Goal: Task Accomplishment & Management: Complete application form

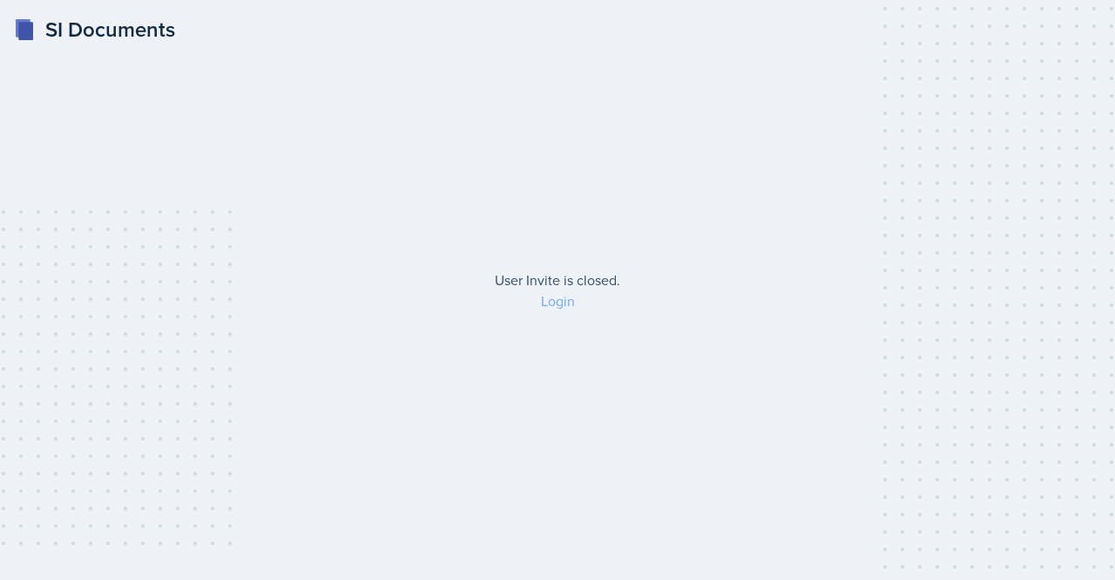
click at [559, 299] on link "Login" at bounding box center [558, 300] width 34 height 19
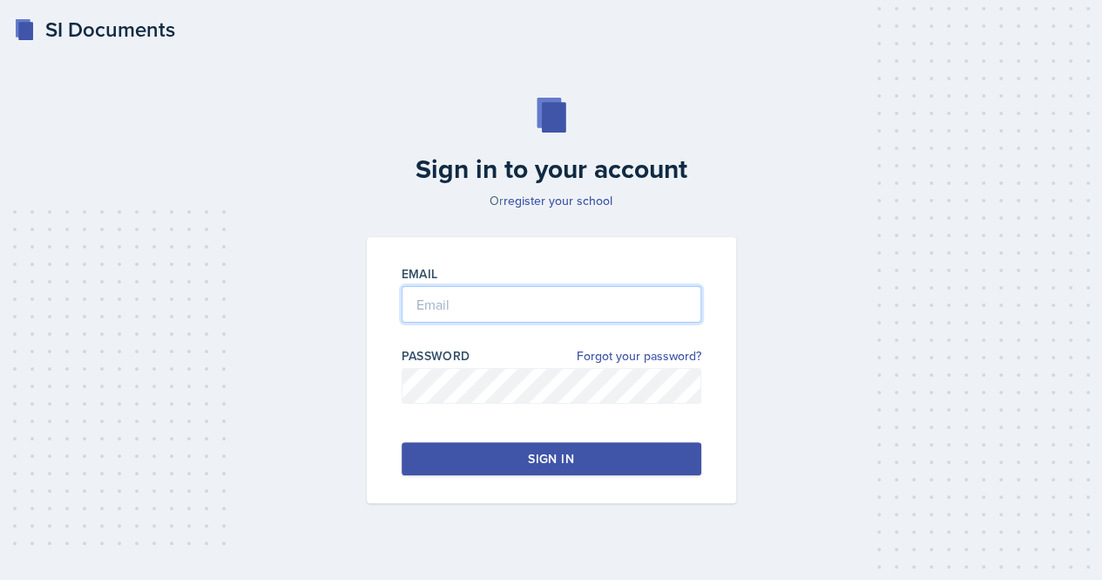
click at [500, 300] on input "email" at bounding box center [552, 304] width 300 height 37
type input "nxm1635@mavs.uta.edu"
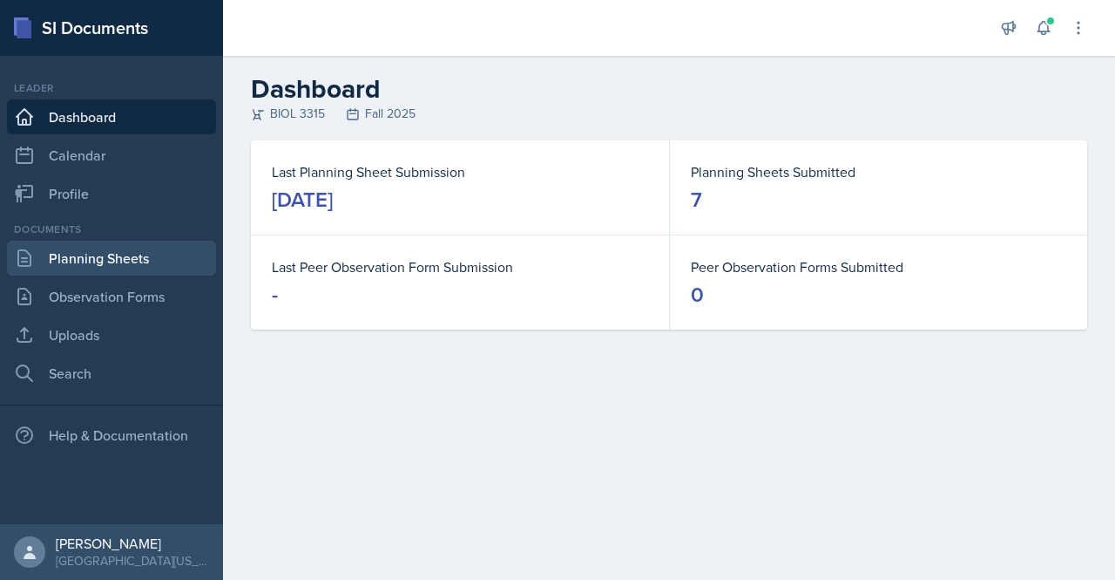
click at [141, 262] on link "Planning Sheets" at bounding box center [111, 258] width 209 height 35
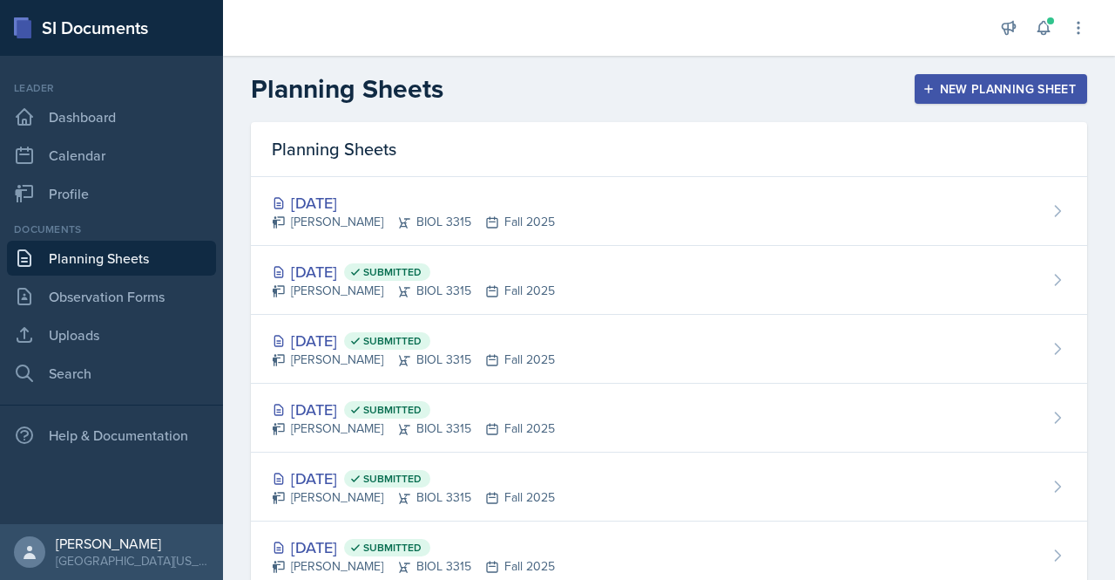
click at [997, 84] on div "New Planning Sheet" at bounding box center [1001, 89] width 150 height 14
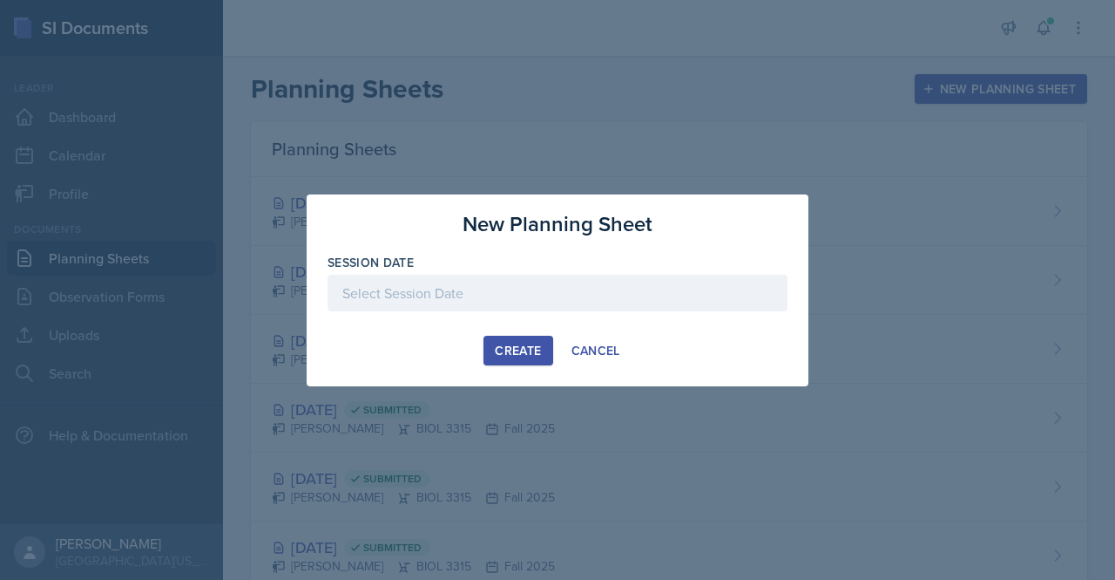
click at [520, 308] on div at bounding box center [558, 293] width 460 height 37
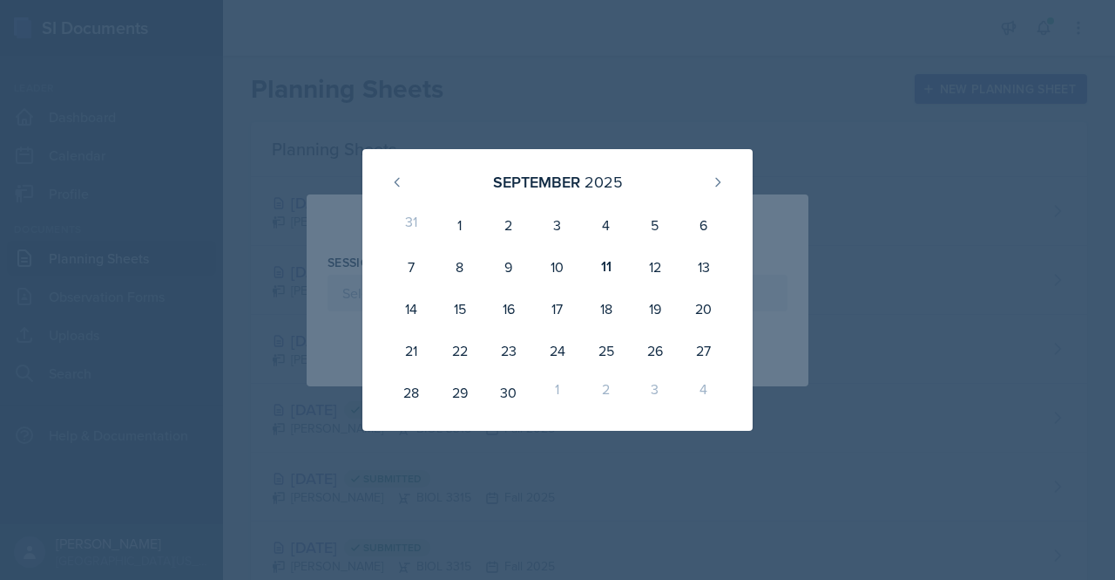
click at [520, 308] on div "16" at bounding box center [509, 309] width 49 height 42
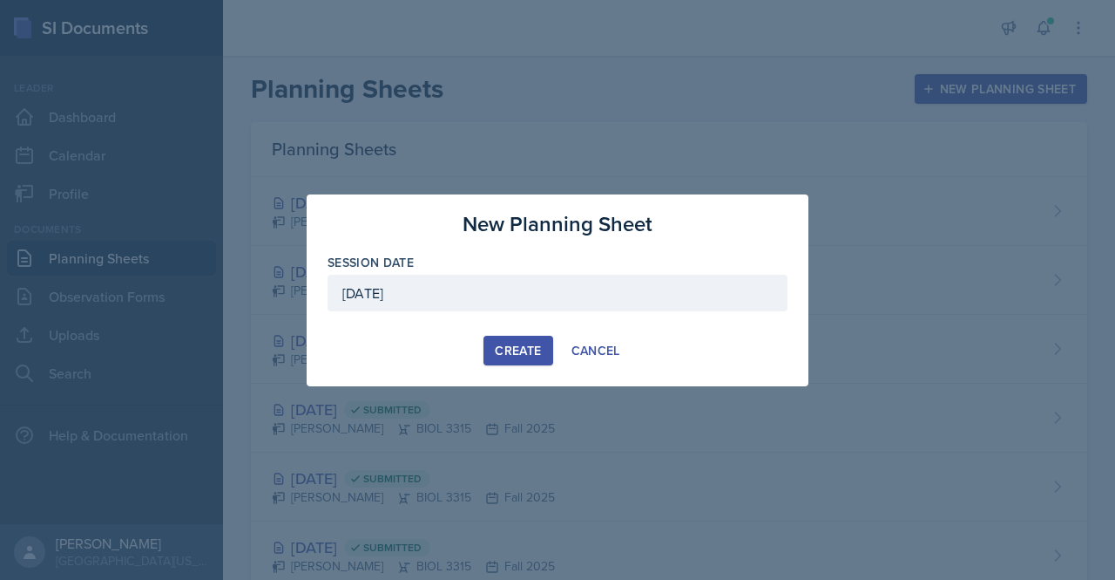
click at [539, 280] on div "September 16th, 2025" at bounding box center [558, 293] width 460 height 37
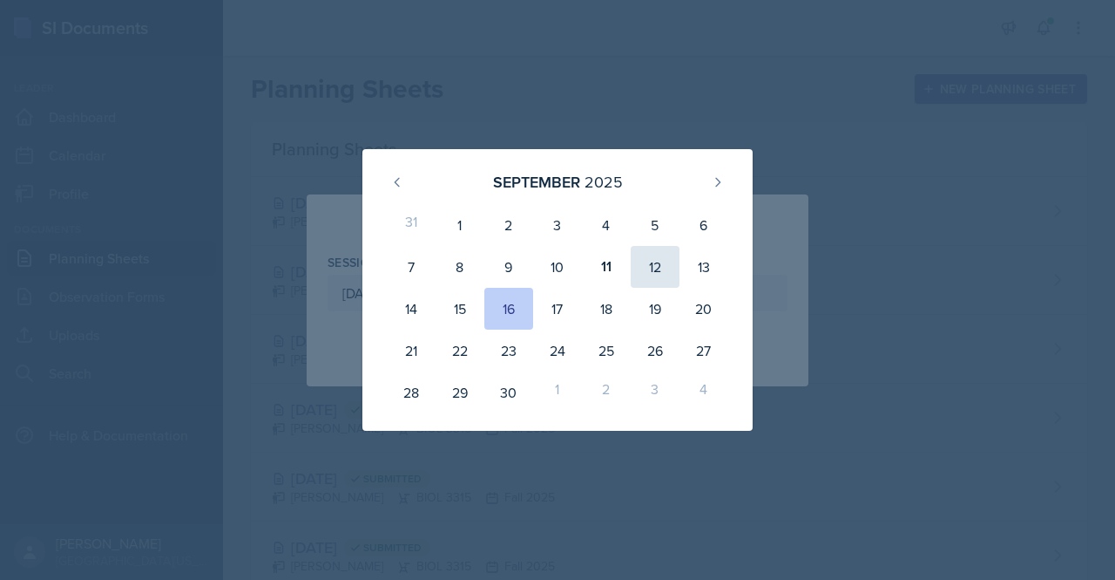
click at [661, 268] on div "12" at bounding box center [655, 267] width 49 height 42
type input "[DATE]"
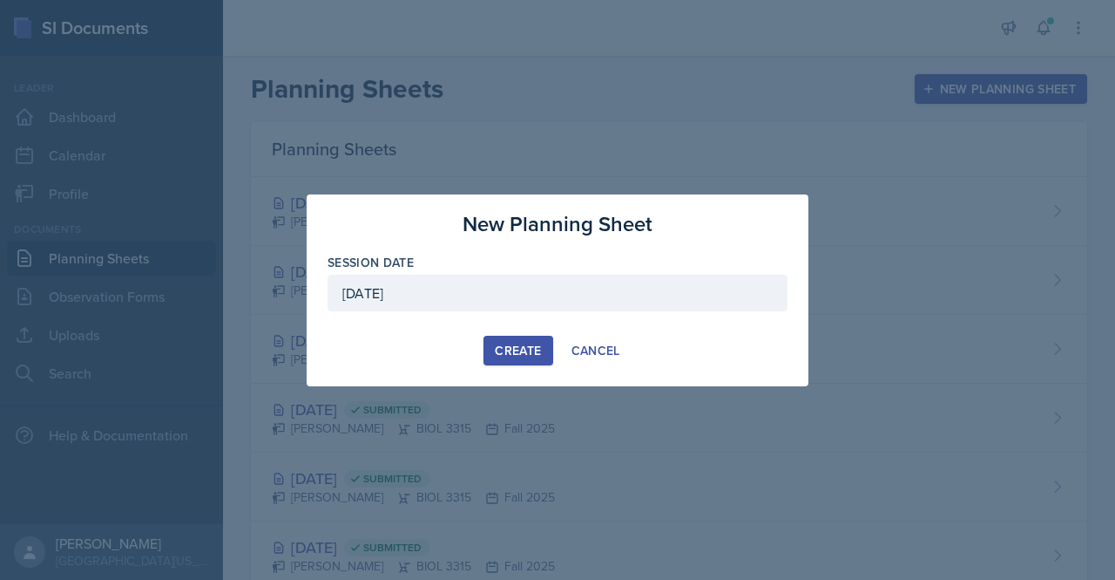
click at [522, 343] on div "Create" at bounding box center [518, 350] width 46 height 14
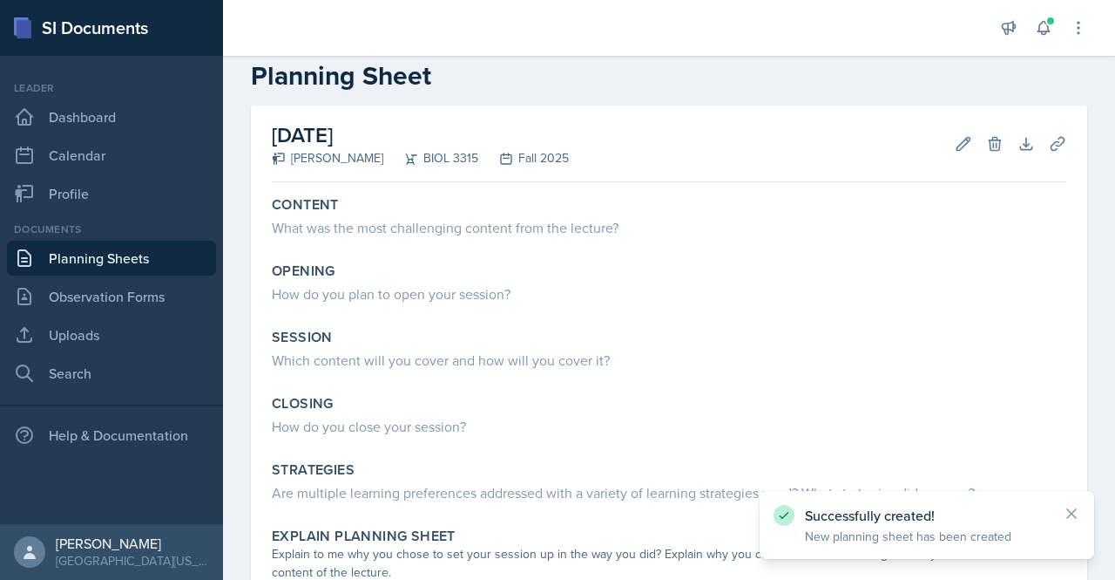
scroll to position [32, 0]
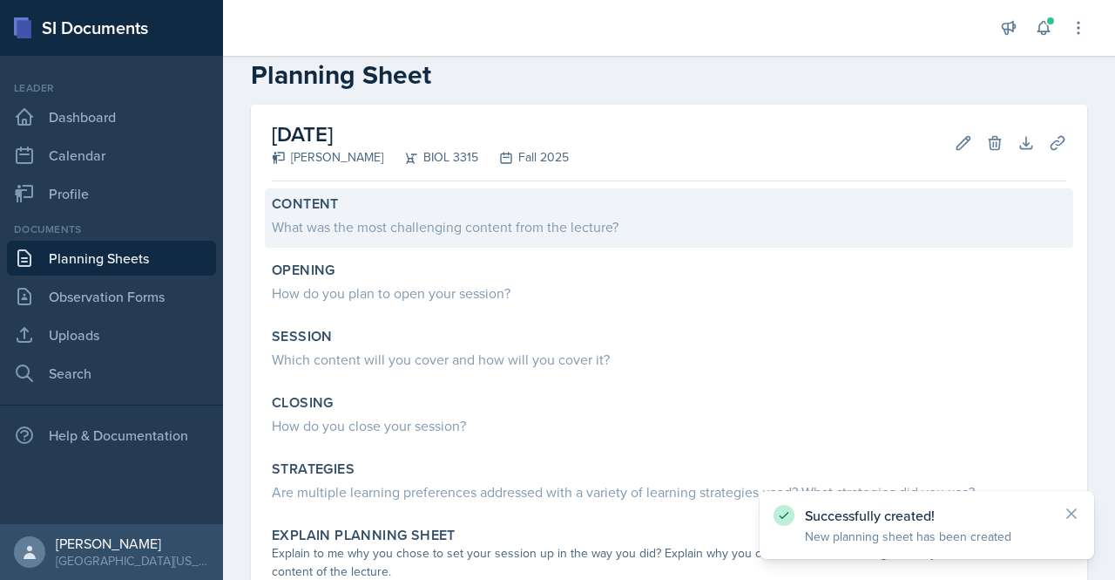
click at [490, 241] on div "Content What was the most challenging content from the lecture?" at bounding box center [669, 217] width 809 height 59
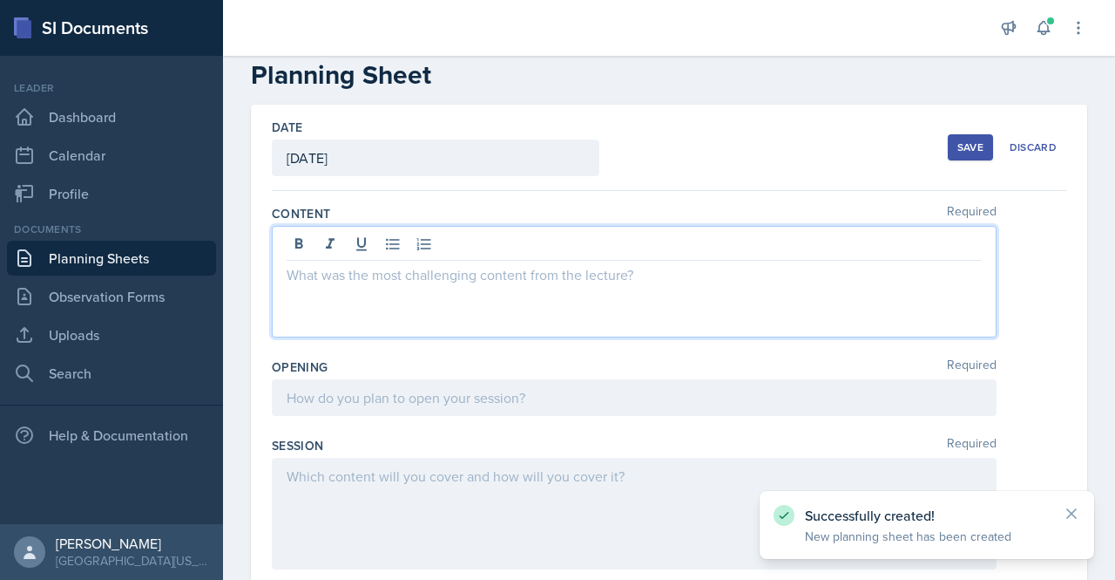
click at [422, 252] on div at bounding box center [634, 282] width 725 height 112
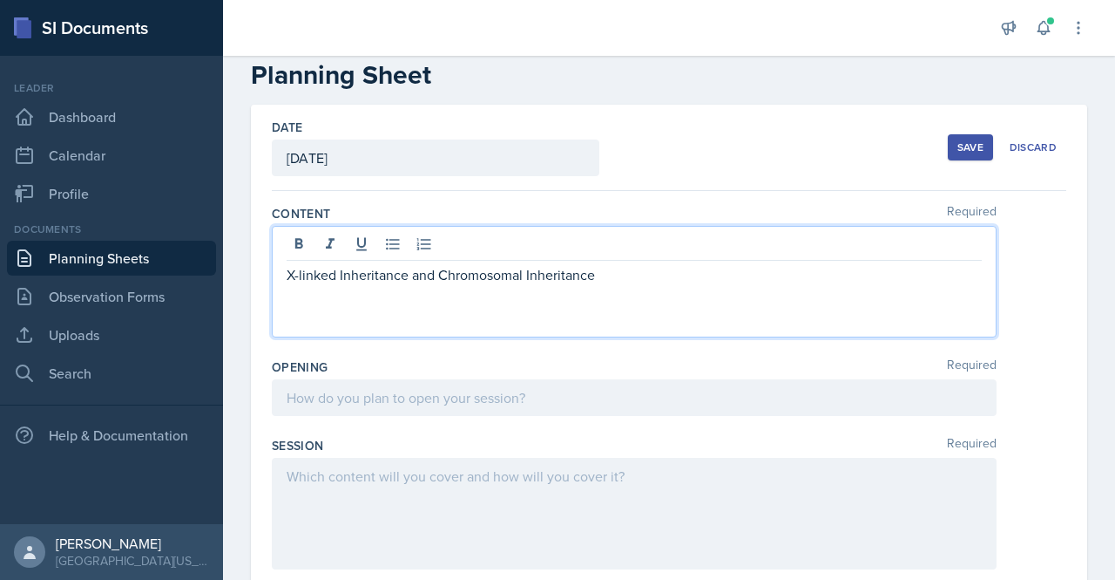
scroll to position [67, 0]
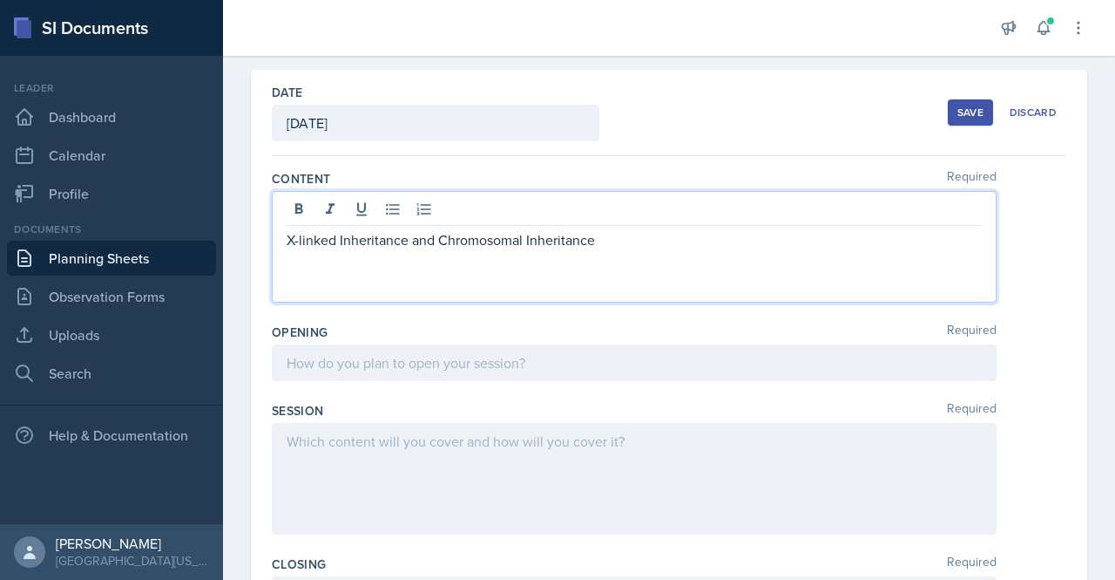
click at [525, 236] on p "X-linked Inheritance and Chromosomal Inheritance" at bounding box center [634, 239] width 695 height 21
click at [432, 240] on p "X-linked Inheritance and Chromosomal Theory of Inheritance" at bounding box center [634, 239] width 695 height 21
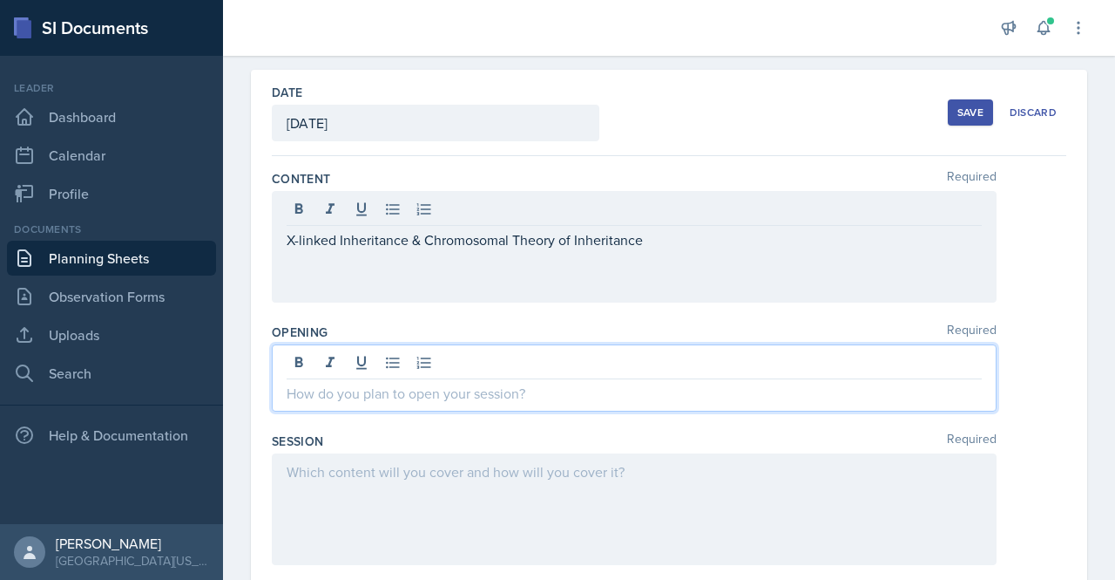
click at [330, 355] on div at bounding box center [634, 377] width 725 height 67
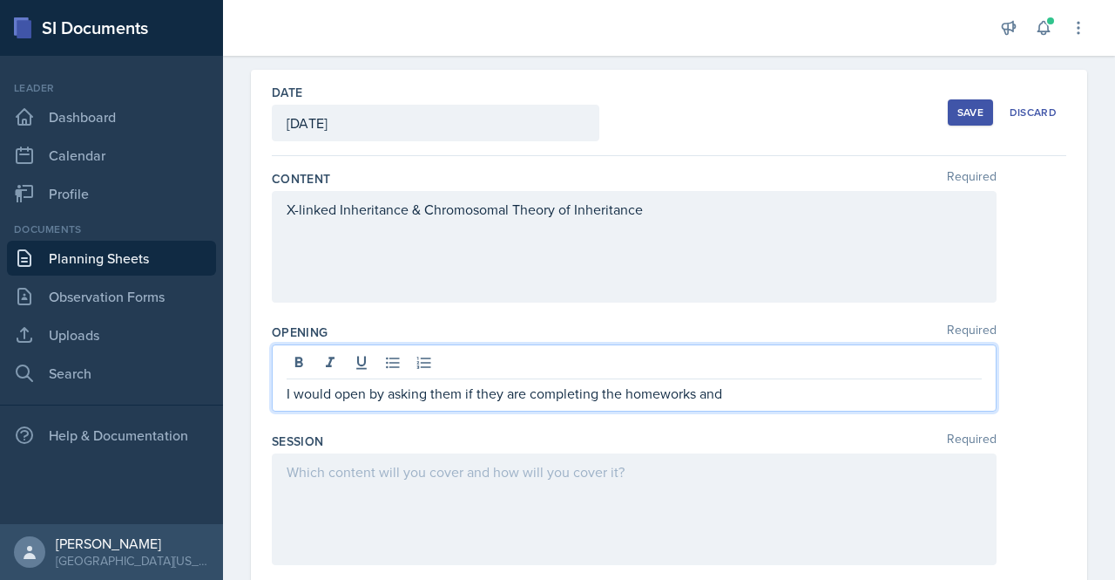
click at [661, 394] on p "I would open by asking them if they are completing the homeworks and" at bounding box center [634, 393] width 695 height 21
click at [647, 395] on p "I would open by asking them if they are completing the homeworks and" at bounding box center [634, 393] width 695 height 21
click at [766, 384] on p "I would open by asking them if they are completing the homework's and" at bounding box center [634, 393] width 695 height 21
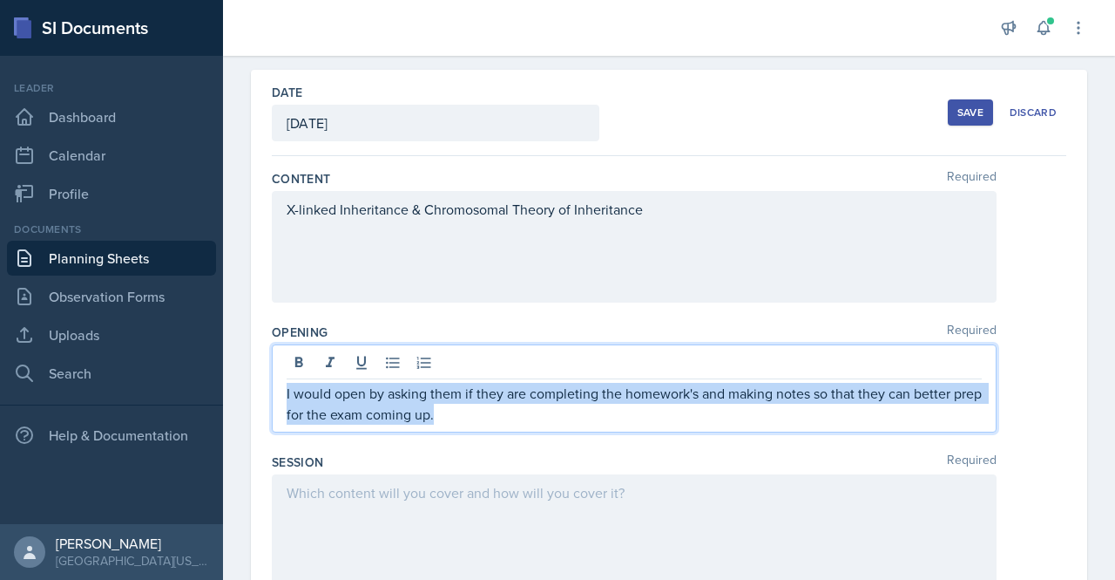
drag, startPoint x: 500, startPoint y: 423, endPoint x: 259, endPoint y: 381, distance: 245.0
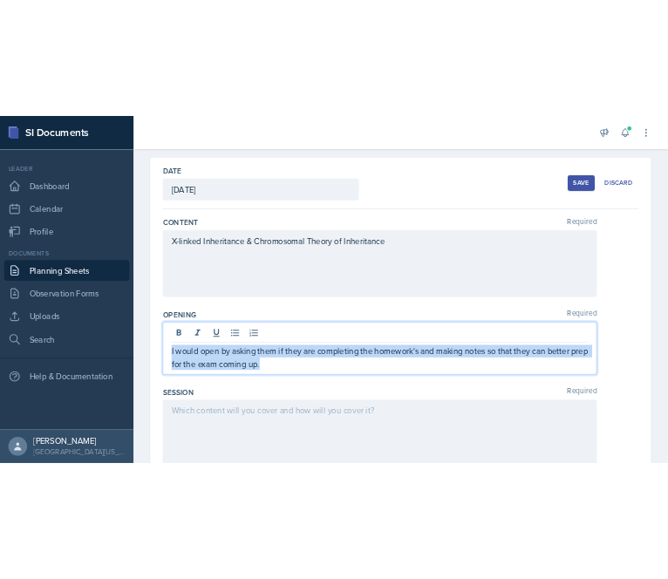
scroll to position [37, 0]
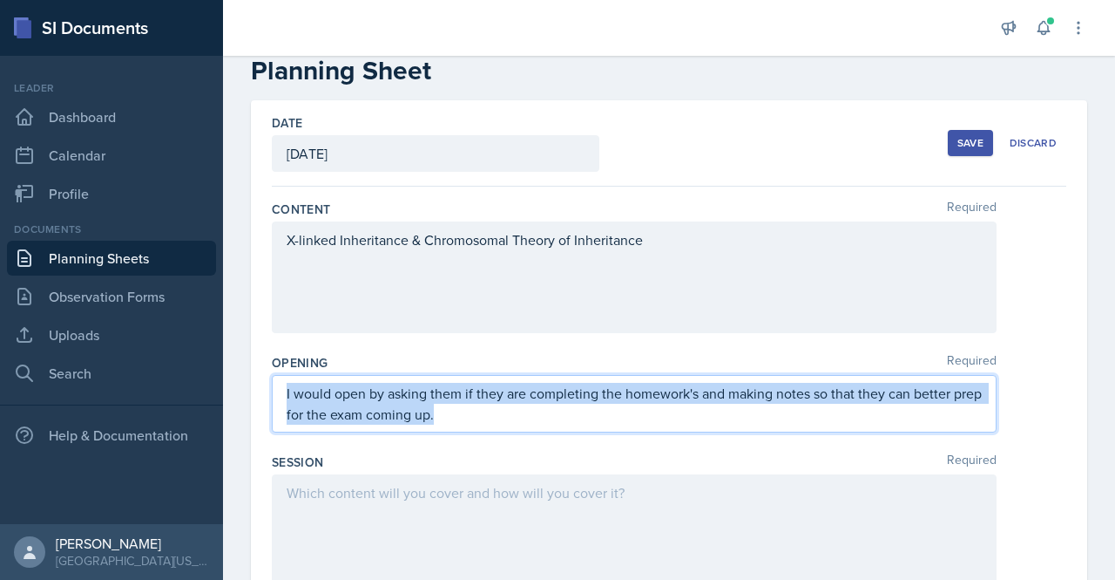
copy p "I would open by asking them if they are completing the homework's and making no…"
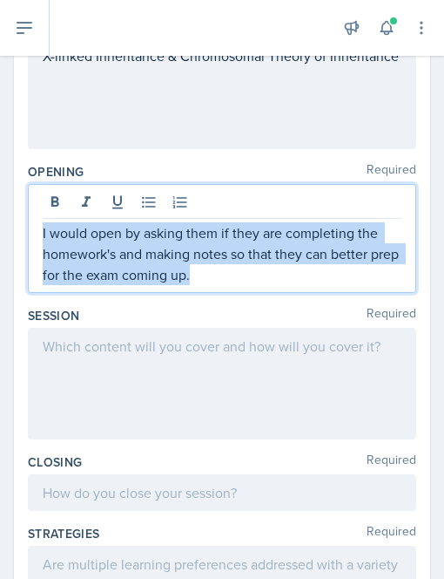
scroll to position [177, 0]
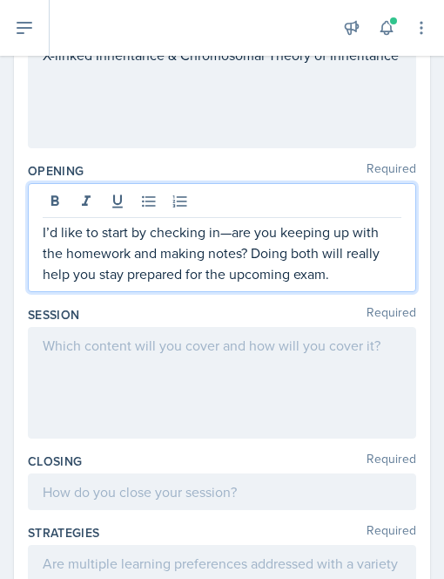
click at [236, 234] on p "I’d like to start by checking in—are you keeping up with the homework and makin…" at bounding box center [222, 252] width 359 height 63
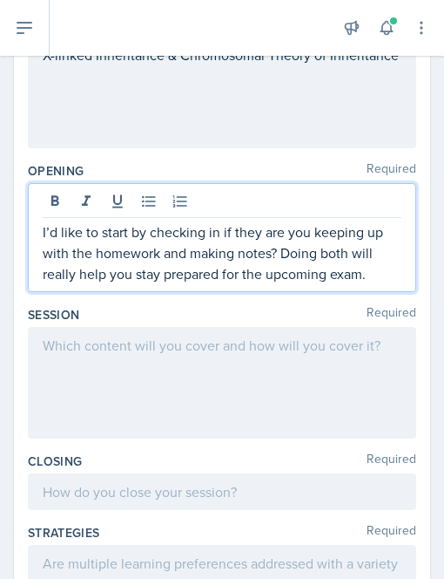
click at [302, 230] on p "I’d like to start by checking in if they are you keeping up with the homework a…" at bounding box center [222, 252] width 359 height 63
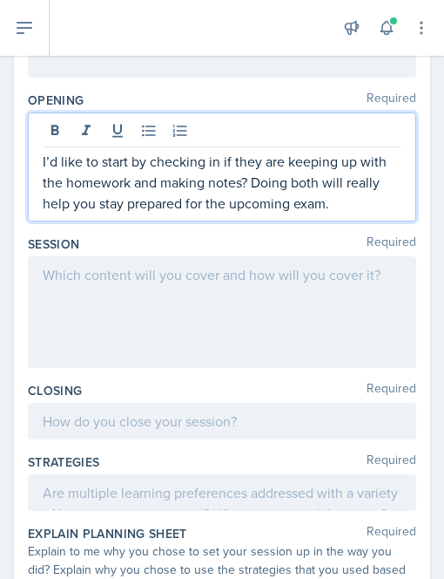
scroll to position [249, 0]
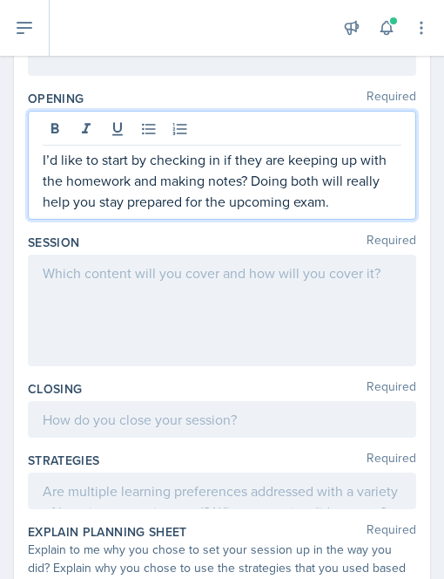
click at [95, 194] on p "I’d like to start by checking in if they are keeping up with the homework and m…" at bounding box center [222, 180] width 359 height 63
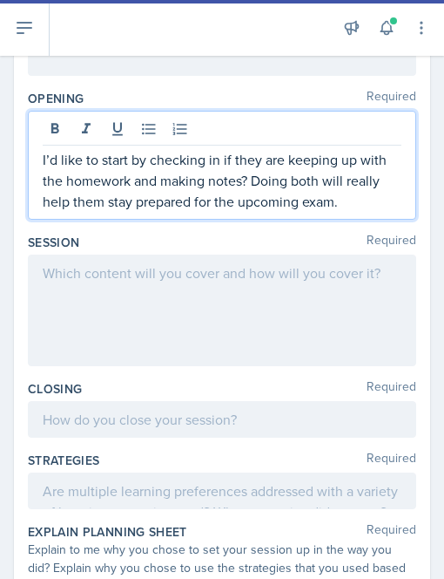
click at [361, 203] on p "I’d like to start by checking in if they are keeping up with the homework and m…" at bounding box center [222, 180] width 359 height 63
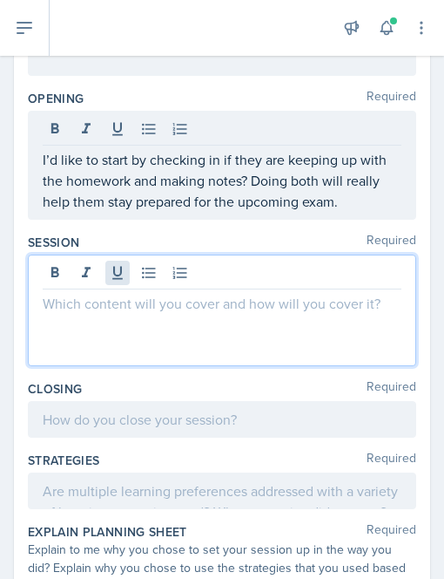
click at [119, 279] on div at bounding box center [222, 310] width 389 height 112
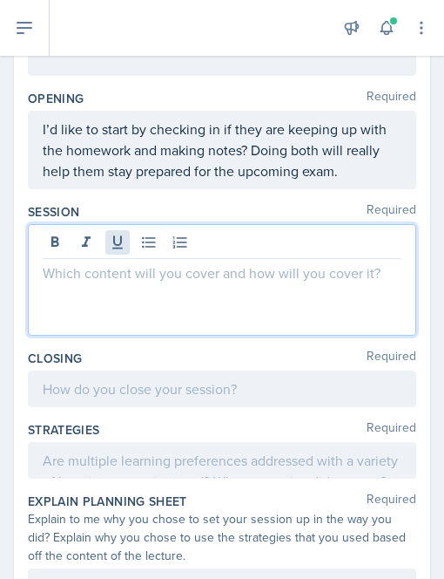
scroll to position [219, 0]
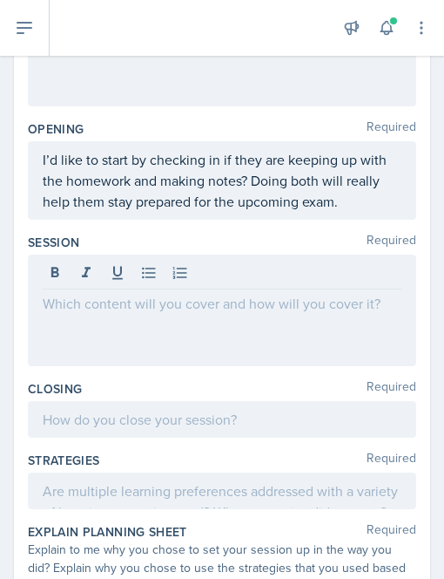
click at [361, 211] on div "I’d like to start by checking in if they are keeping up with the homework and m…" at bounding box center [222, 180] width 389 height 78
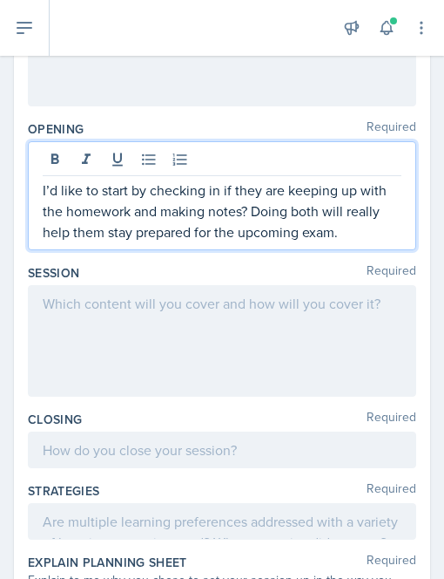
scroll to position [249, 0]
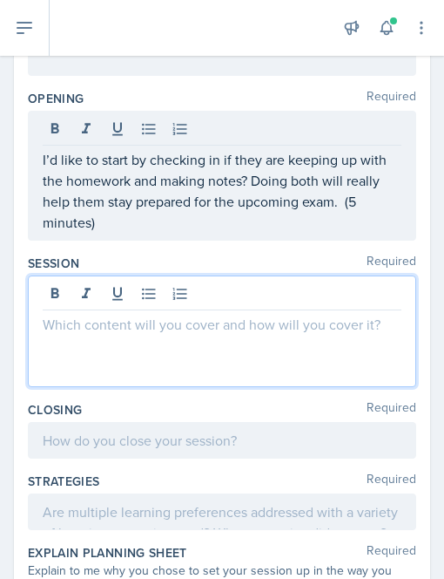
click at [105, 294] on div at bounding box center [222, 331] width 389 height 112
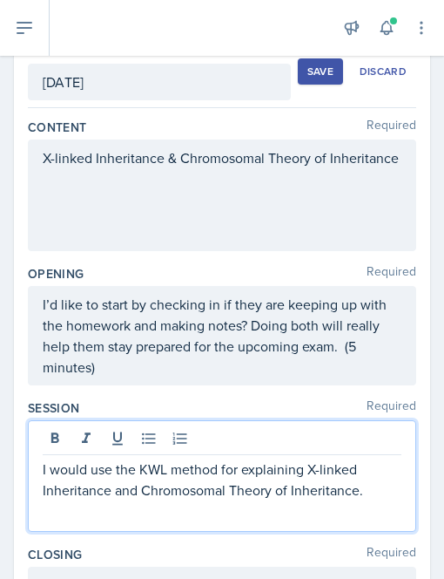
scroll to position [145, 0]
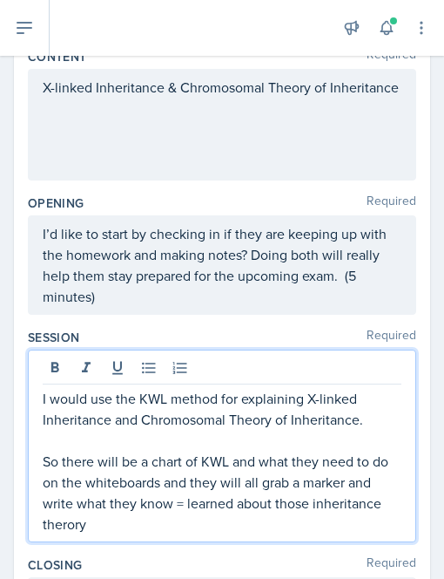
click at [139, 527] on p "So there will be a chart of KWL and what they need to do on the whiteboards and…" at bounding box center [222, 493] width 359 height 84
click at [183, 518] on p "So there will be a chart of KWL and what they need to do on the whiteboards and…" at bounding box center [222, 493] width 359 height 84
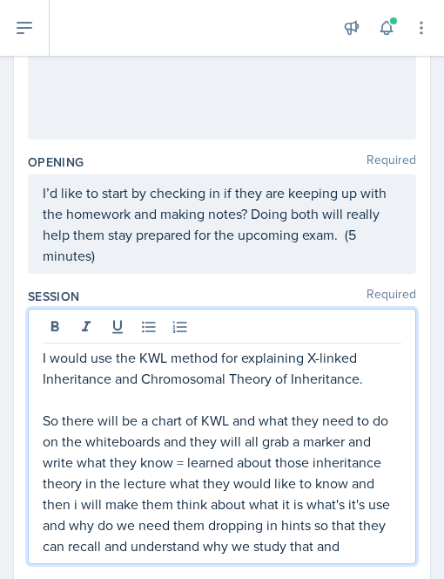
scroll to position [332, 0]
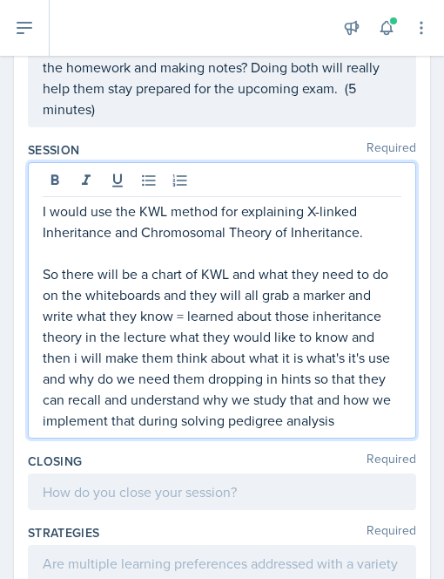
click at [160, 431] on p "So there will be a chart of KWL and what they need to do on the whiteboards and…" at bounding box center [222, 346] width 359 height 167
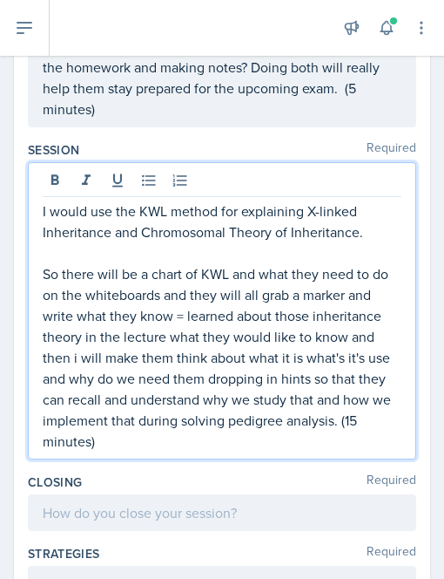
click at [169, 440] on p "So there will be a chart of KWL and what they need to do on the whiteboards and…" at bounding box center [222, 357] width 359 height 188
click at [241, 444] on p "So there will be a chart of KWL and what they need to do on the whiteboards and…" at bounding box center [222, 357] width 359 height 188
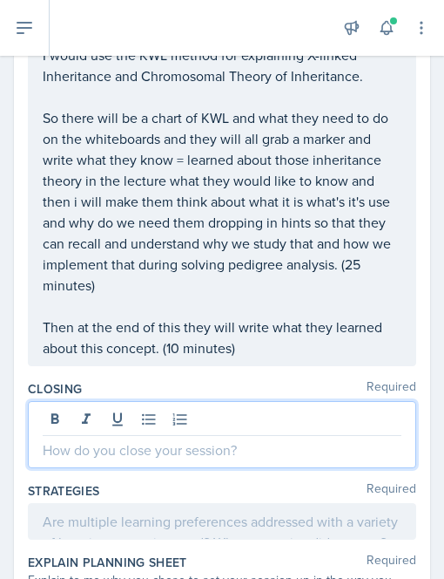
click at [151, 444] on p at bounding box center [222, 449] width 359 height 21
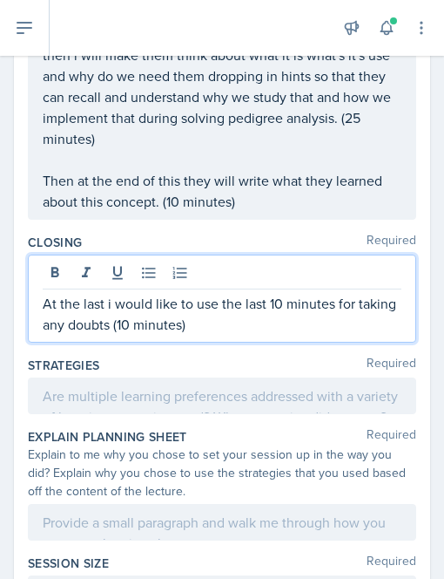
scroll to position [607, 0]
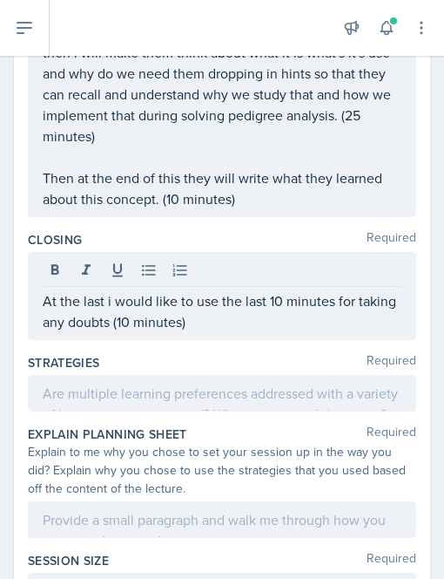
click at [98, 402] on div at bounding box center [222, 393] width 389 height 37
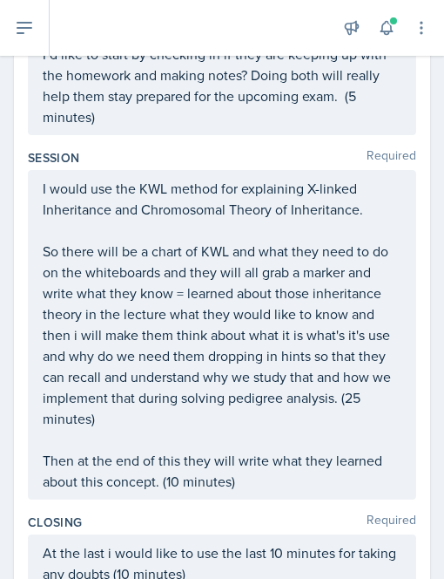
scroll to position [321, 0]
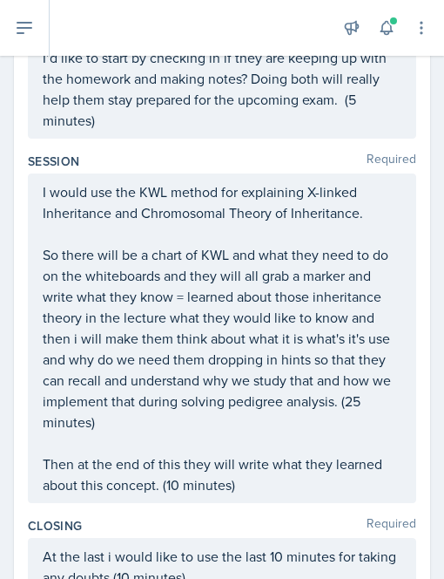
drag, startPoint x: 41, startPoint y: 190, endPoint x: 232, endPoint y: 487, distance: 353.2
click at [232, 487] on div "I would use the KWL method for explaining X-linked Inheritance and Chromosomal …" at bounding box center [222, 337] width 389 height 329
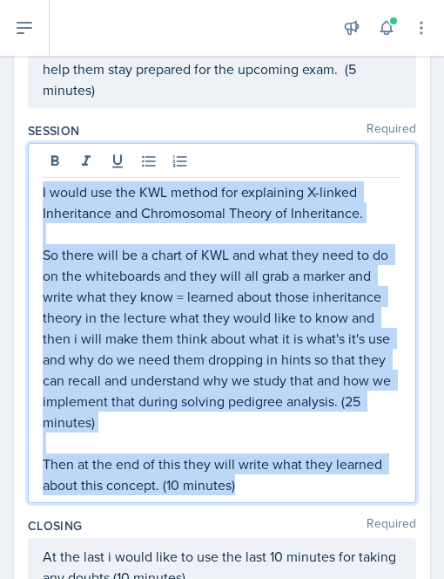
drag, startPoint x: 243, startPoint y: 487, endPoint x: 26, endPoint y: 197, distance: 362.4
click at [26, 197] on div "Date September 12th, 2025 September 2025 31 1 2 3 4 5 6 7 8 9 10 11 12 13 14 15…" at bounding box center [222, 428] width 417 height 1338
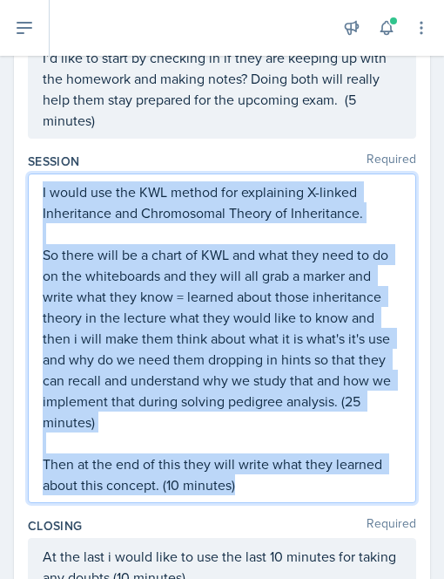
copy div "I would use the KWL method for explaining X-linked Inheritance and Chromosomal …"
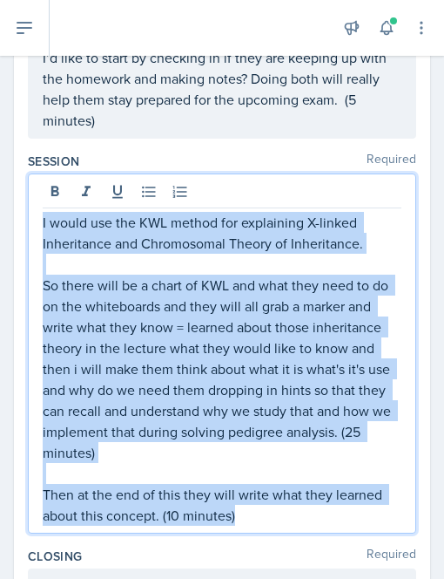
scroll to position [351, 0]
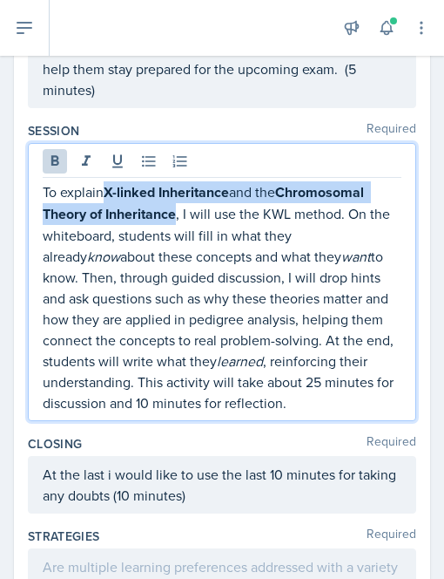
drag, startPoint x: 109, startPoint y: 189, endPoint x: 177, endPoint y: 214, distance: 72.5
click at [177, 214] on p "To explain X-linked Inheritance and the Chromosomal Theory of Inheritance , I w…" at bounding box center [222, 297] width 359 height 232
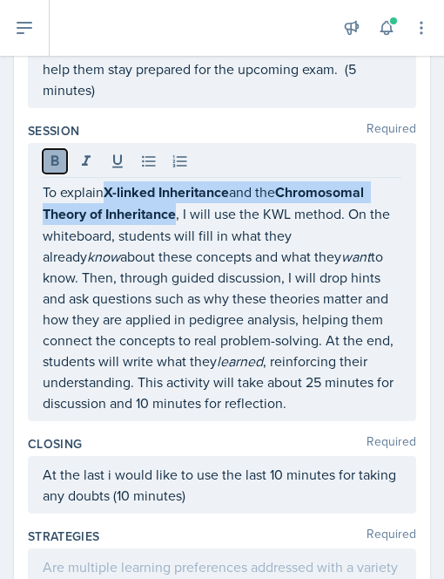
click at [59, 149] on button at bounding box center [55, 161] width 24 height 24
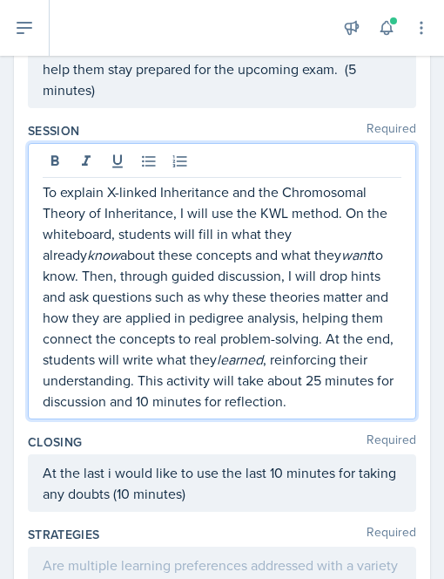
click at [145, 251] on p "To explain X-linked Inheritance and the Chromosomal Theory of Inheritance, I wi…" at bounding box center [222, 296] width 359 height 230
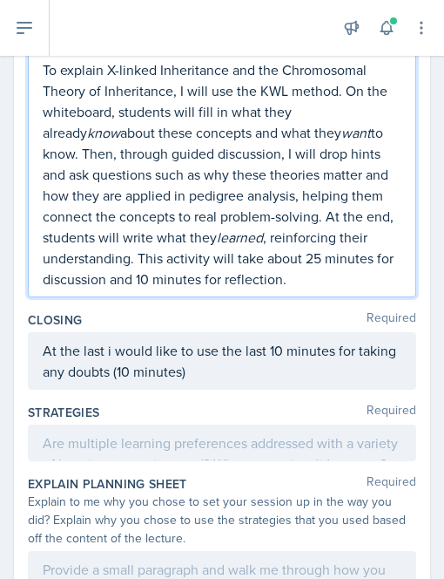
scroll to position [474, 0]
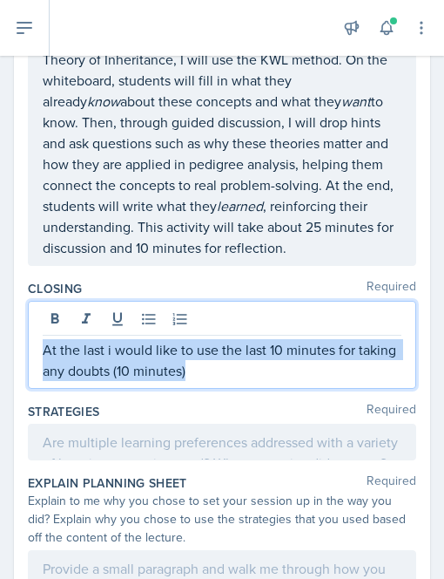
drag, startPoint x: 44, startPoint y: 347, endPoint x: 235, endPoint y: 369, distance: 192.1
click at [235, 369] on p "At the last i would like to use the last 10 minutes for taking any doubts (10 m…" at bounding box center [222, 360] width 359 height 42
copy p "At the last i would like to use the last 10 minutes for taking any doubts (10 m…"
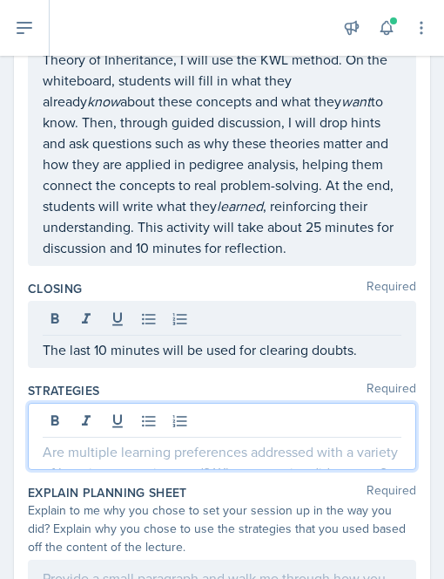
click at [152, 416] on div at bounding box center [222, 436] width 389 height 67
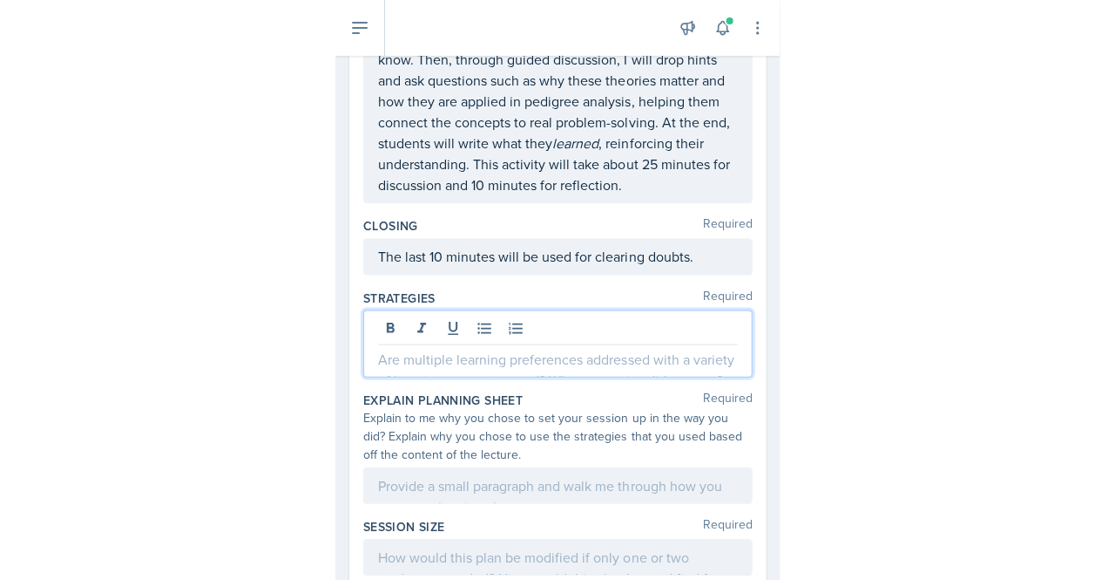
scroll to position [546, 0]
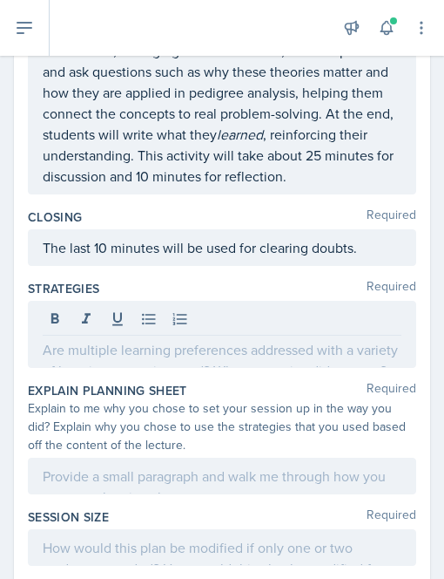
click at [130, 358] on div at bounding box center [222, 334] width 389 height 67
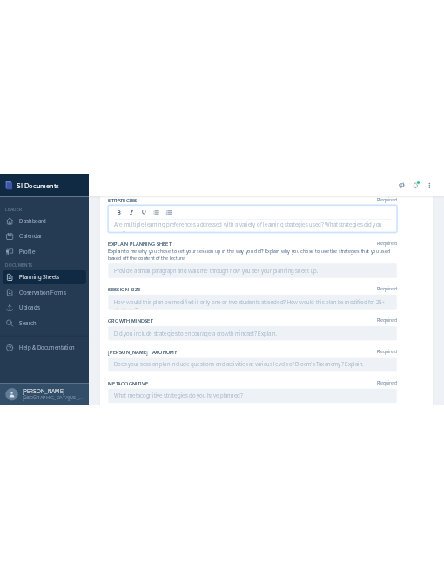
scroll to position [692, 0]
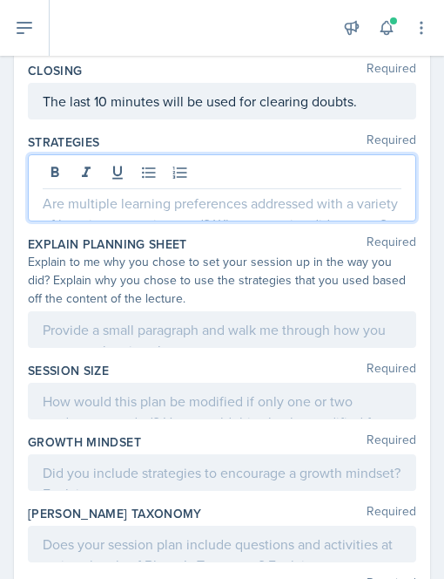
click at [101, 207] on p at bounding box center [222, 203] width 359 height 21
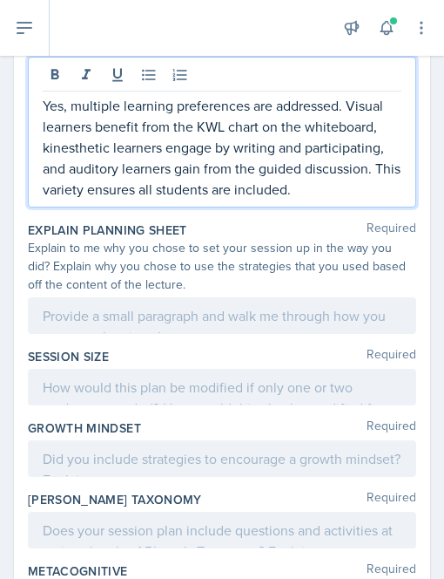
scroll to position [790, 0]
click at [70, 193] on p "Yes, multiple learning preferences are addressed. Visual learners benefit from …" at bounding box center [222, 147] width 359 height 105
click at [185, 191] on p "Yes, multiple learning preferences are addressed. Visual learners benefit from …" at bounding box center [222, 147] width 359 height 105
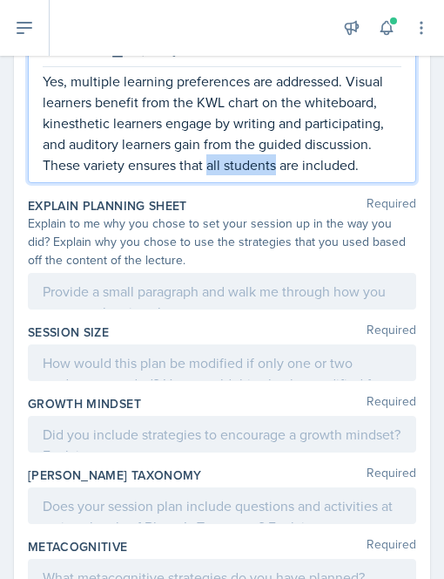
drag, startPoint x: 207, startPoint y: 163, endPoint x: 277, endPoint y: 160, distance: 69.8
click at [277, 160] on p "Yes, multiple learning preferences are addressed. Visual learners benefit from …" at bounding box center [222, 123] width 359 height 105
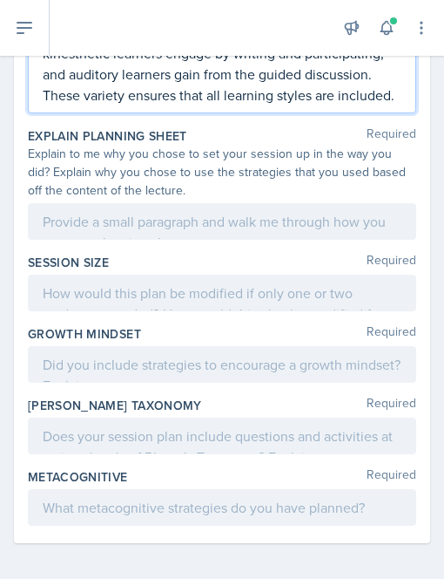
scroll to position [887, 0]
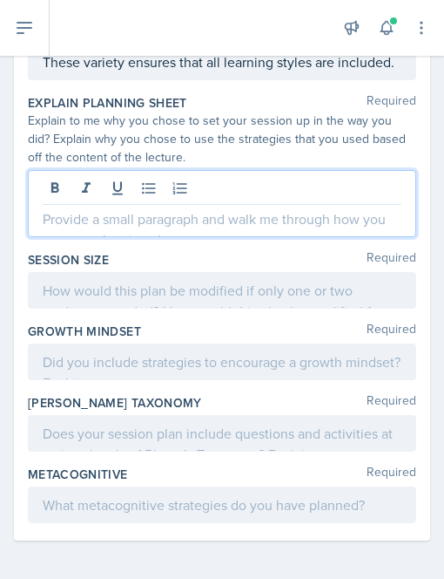
click at [52, 229] on p at bounding box center [222, 218] width 359 height 21
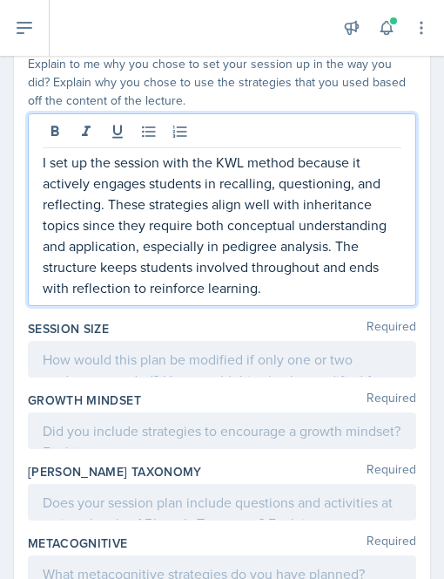
scroll to position [945, 0]
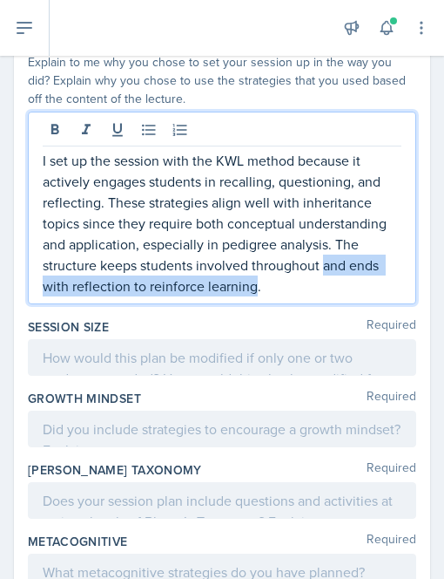
drag, startPoint x: 254, startPoint y: 295, endPoint x: 322, endPoint y: 275, distance: 71.1
click at [322, 275] on p "I set up the session with the KWL method because it actively engages students i…" at bounding box center [222, 223] width 359 height 146
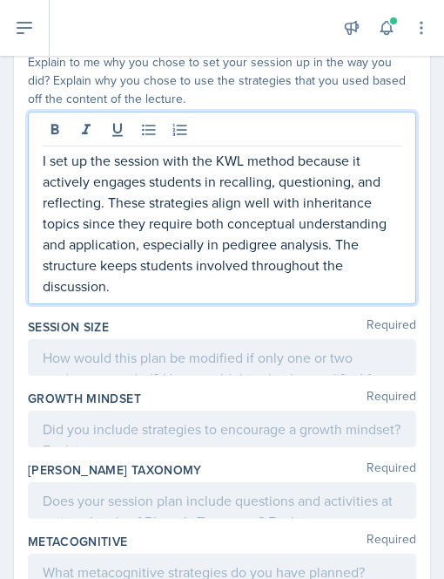
scroll to position [1030, 0]
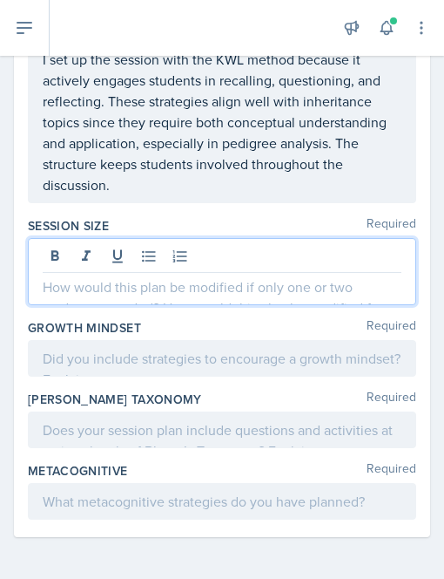
click at [100, 291] on p at bounding box center [222, 286] width 359 height 21
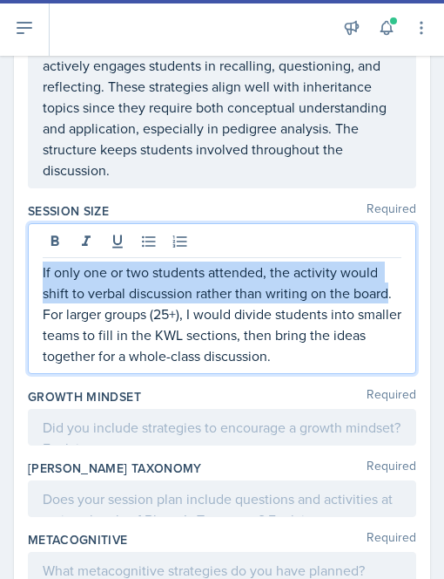
drag, startPoint x: 77, startPoint y: 332, endPoint x: 37, endPoint y: 288, distance: 59.2
click at [37, 288] on div "If only one or two students attended, the activity would shift to verbal discus…" at bounding box center [222, 298] width 389 height 151
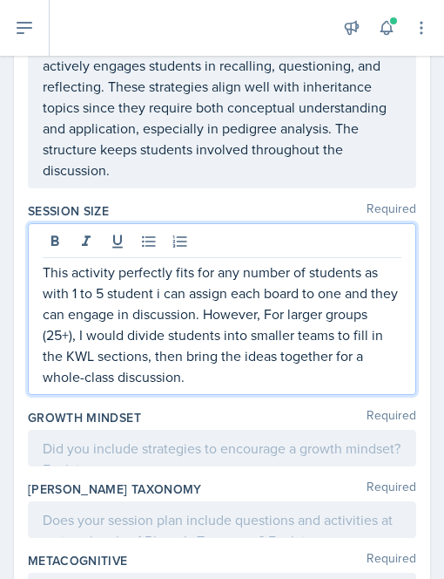
scroll to position [1037, 0]
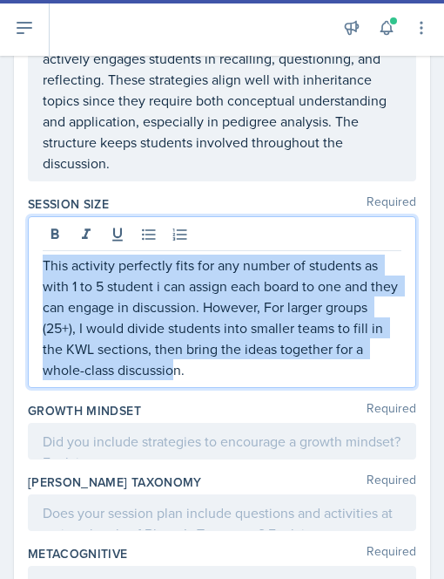
drag, startPoint x: 239, startPoint y: 398, endPoint x: 35, endPoint y: 287, distance: 232.4
click at [35, 287] on div "This activity perfectly fits for any number of students as with 1 to 5 student …" at bounding box center [222, 302] width 389 height 172
copy p "This activity perfectly fits for any number of students as with 1 to 5 student …"
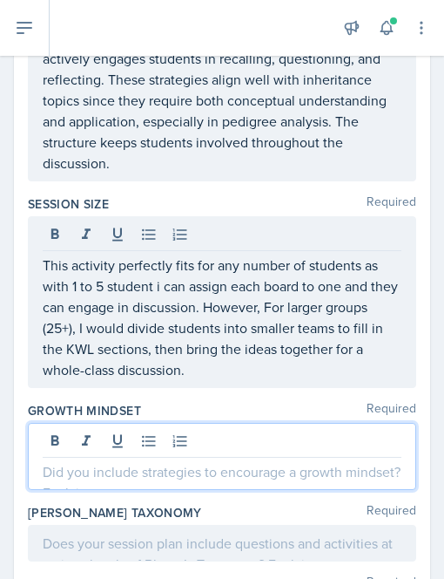
click at [197, 458] on div at bounding box center [222, 456] width 389 height 67
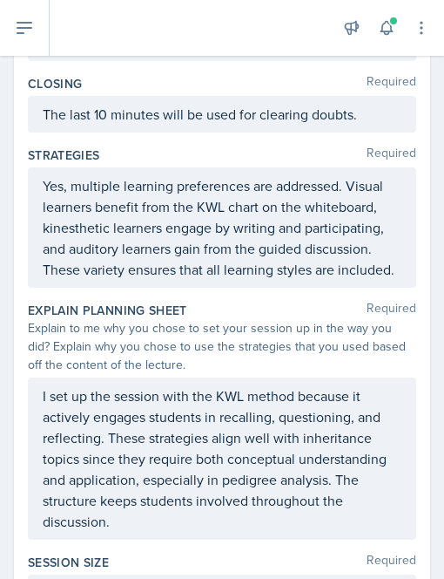
scroll to position [709, 0]
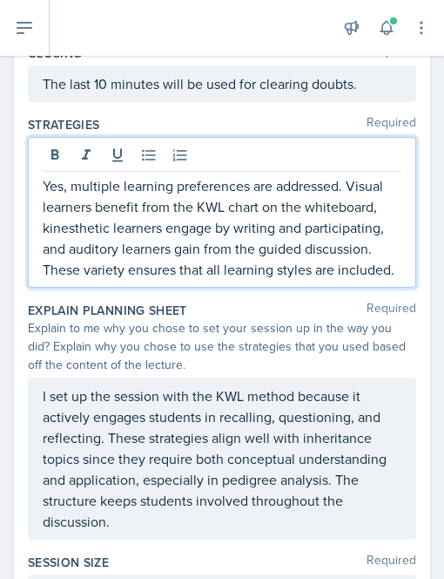
click at [73, 182] on p "Yes, multiple learning preferences are addressed. Visual learners benefit from …" at bounding box center [222, 227] width 359 height 105
click at [356, 186] on p "I think multiple learning preferences are addressed. Visual learners benefit fr…" at bounding box center [222, 227] width 359 height 105
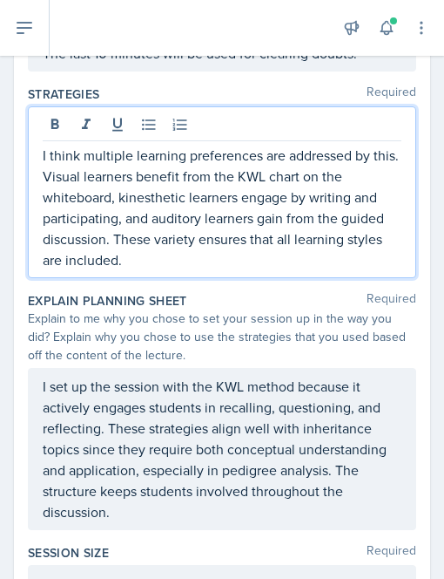
scroll to position [741, 0]
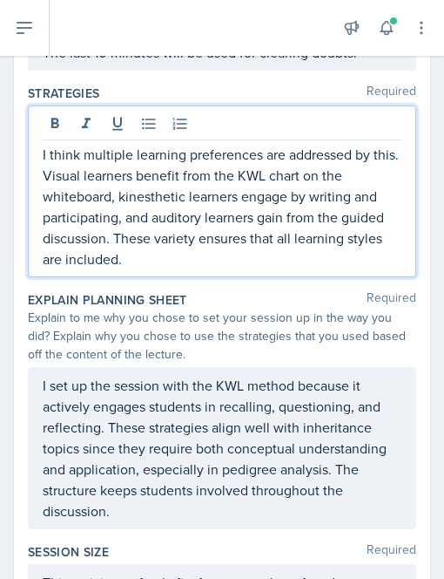
click at [71, 175] on p "I think multiple learning preferences are addressed by this. Visual learners be…" at bounding box center [222, 206] width 359 height 125
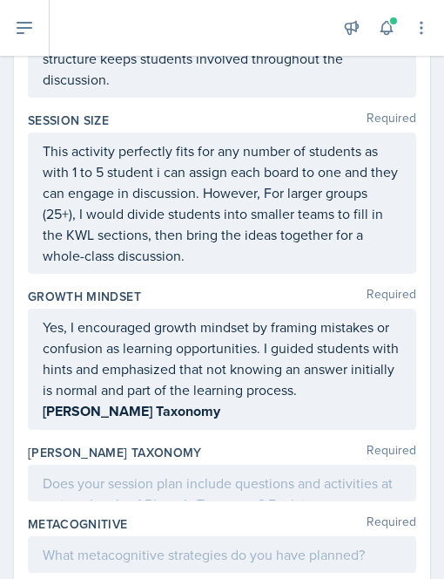
scroll to position [1218, 0]
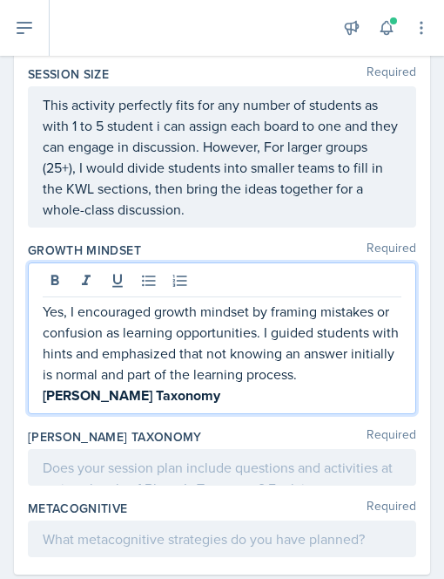
drag, startPoint x: 181, startPoint y: 359, endPoint x: 52, endPoint y: 382, distance: 131.0
click at [52, 384] on p "Bloom’s Taxonomy" at bounding box center [222, 395] width 359 height 22
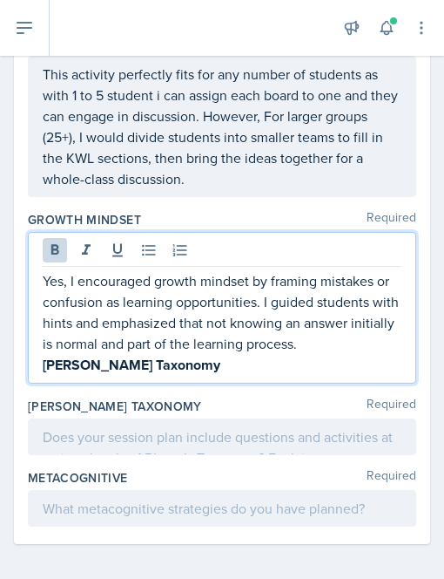
scroll to position [1189, 0]
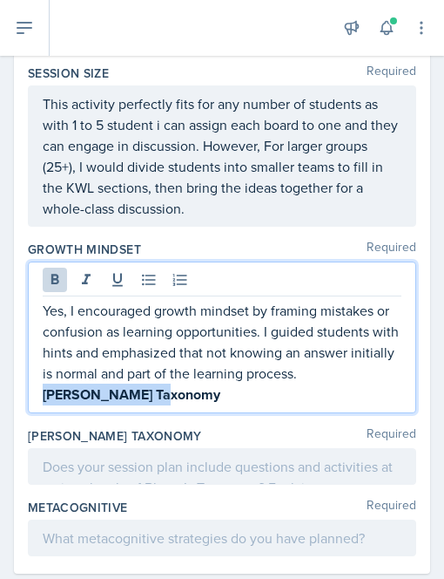
drag, startPoint x: 167, startPoint y: 395, endPoint x: 38, endPoint y: 399, distance: 129.1
click at [38, 399] on div "Yes, I encouraged growth mindset by framing mistakes or confusion as learning o…" at bounding box center [222, 337] width 389 height 152
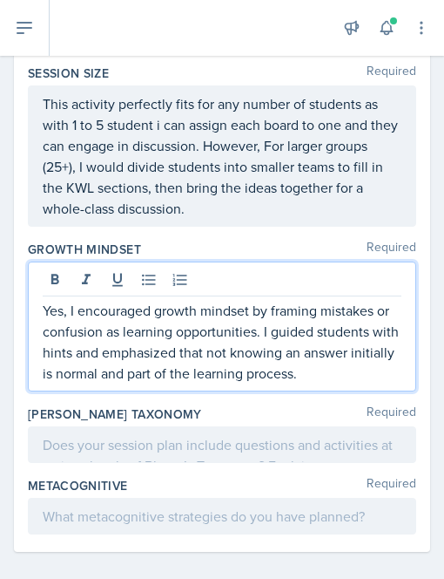
click at [75, 309] on p "Yes, I encouraged growth mindset by framing mistakes or confusion as learning o…" at bounding box center [222, 342] width 359 height 84
click at [314, 332] on p "It encourages growth mindset by framing mistakes or confusion as learning oppor…" at bounding box center [222, 342] width 359 height 84
click at [202, 345] on p "It encourages growth mindset by framing mistakes or confusion as learning oppor…" at bounding box center [222, 342] width 359 height 84
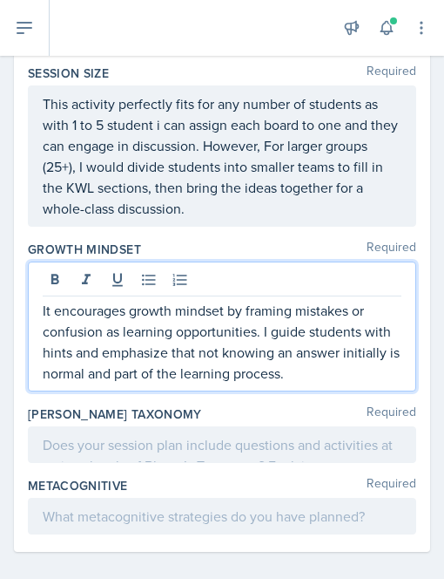
scroll to position [1197, 0]
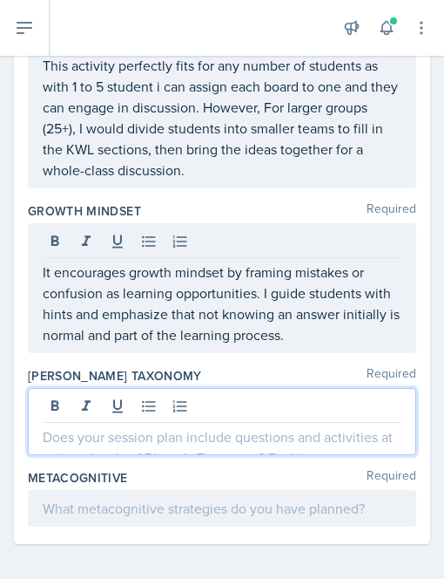
click at [112, 426] on p at bounding box center [222, 436] width 359 height 21
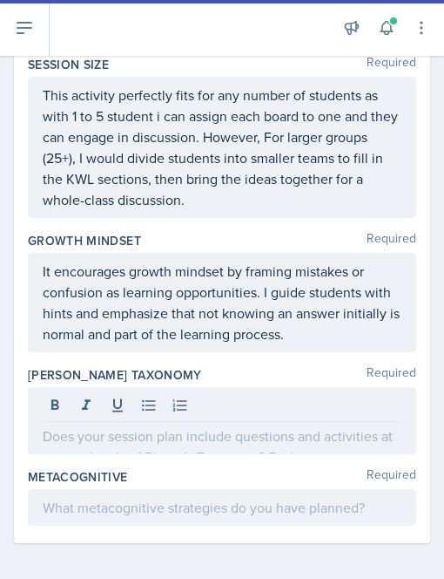
click at [73, 441] on div at bounding box center [222, 420] width 389 height 67
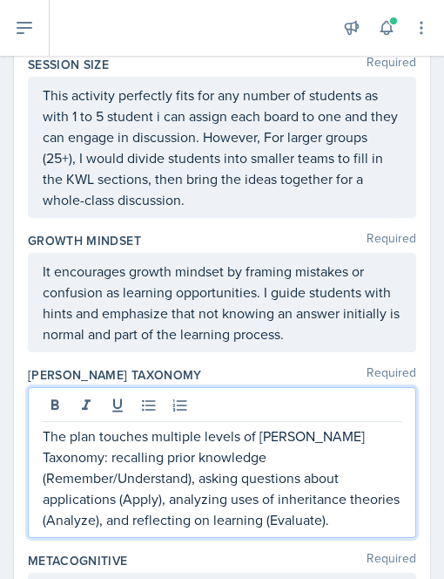
scroll to position [1281, 0]
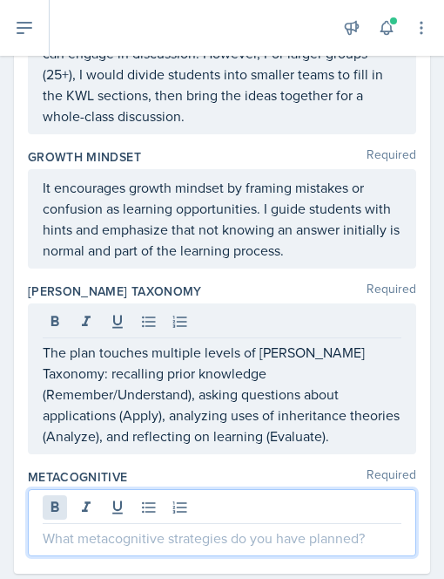
click at [47, 510] on div at bounding box center [222, 522] width 389 height 67
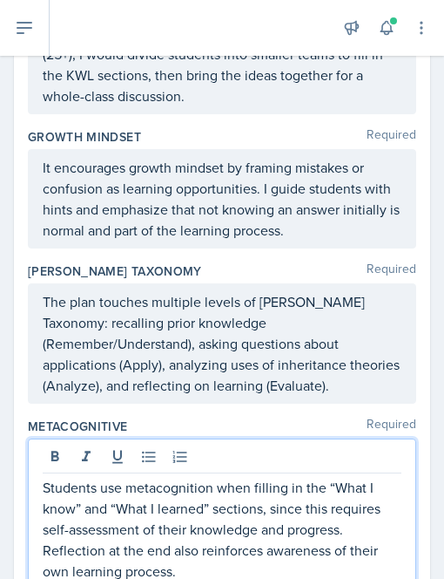
scroll to position [1365, 0]
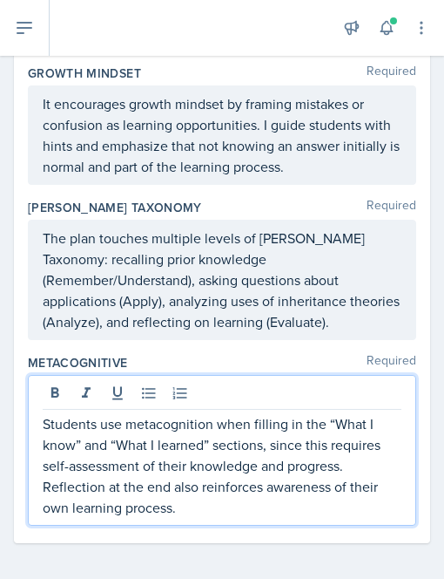
click at [356, 461] on p "Students use metacognition when filling in the “What I know” and “What I learne…" at bounding box center [222, 465] width 359 height 105
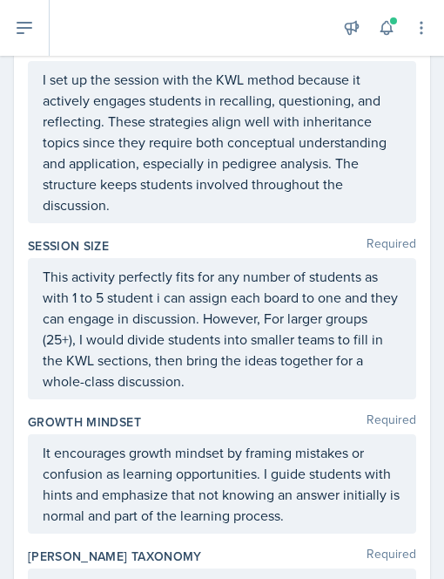
scroll to position [1015, 0]
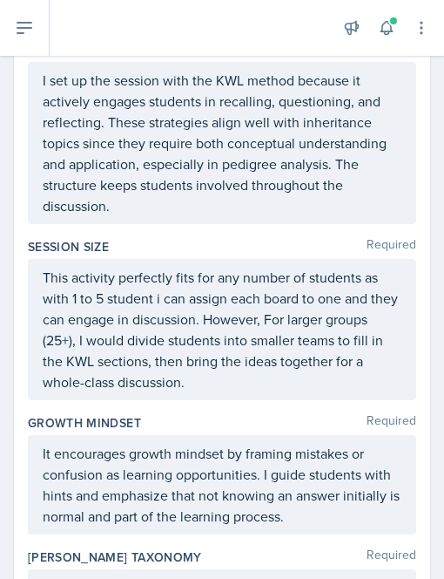
drag, startPoint x: 34, startPoint y: 268, endPoint x: 215, endPoint y: 370, distance: 208.0
click at [215, 370] on div "This activity perfectly fits for any number of students as with 1 to 5 student …" at bounding box center [222, 329] width 389 height 141
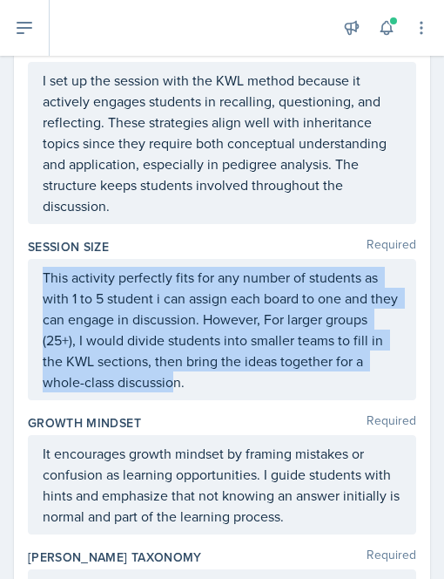
scroll to position [1046, 0]
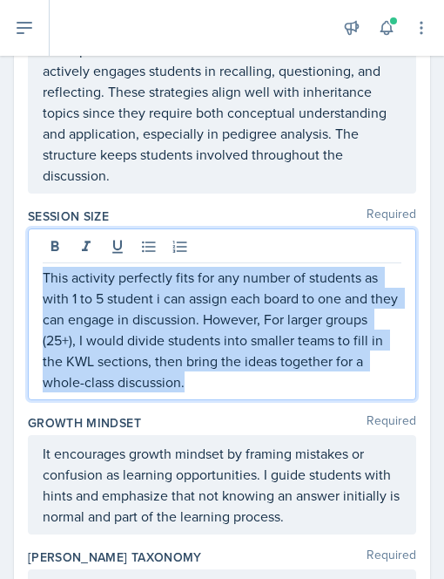
drag, startPoint x: 215, startPoint y: 370, endPoint x: 11, endPoint y: 214, distance: 256.2
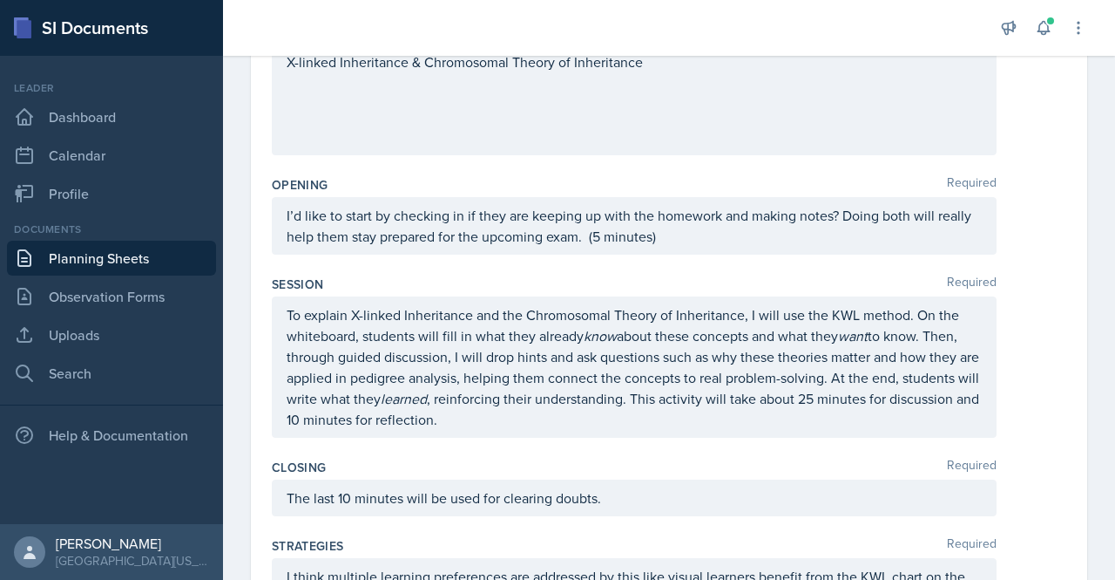
scroll to position [0, 0]
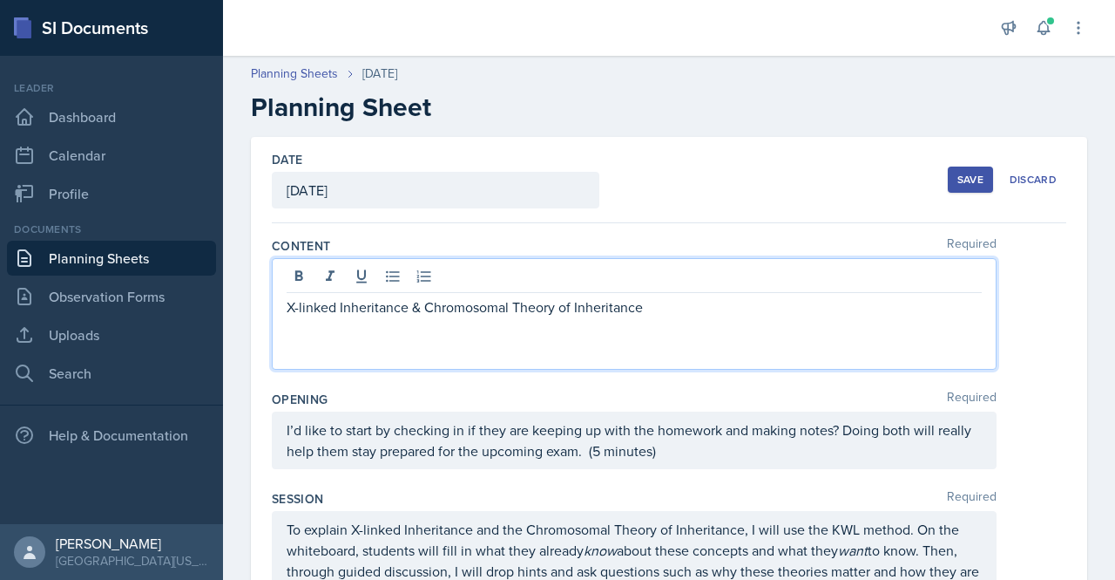
click at [424, 275] on div "X-linked Inheritance & Chromosomal Theory of Inheritance" at bounding box center [634, 314] width 725 height 112
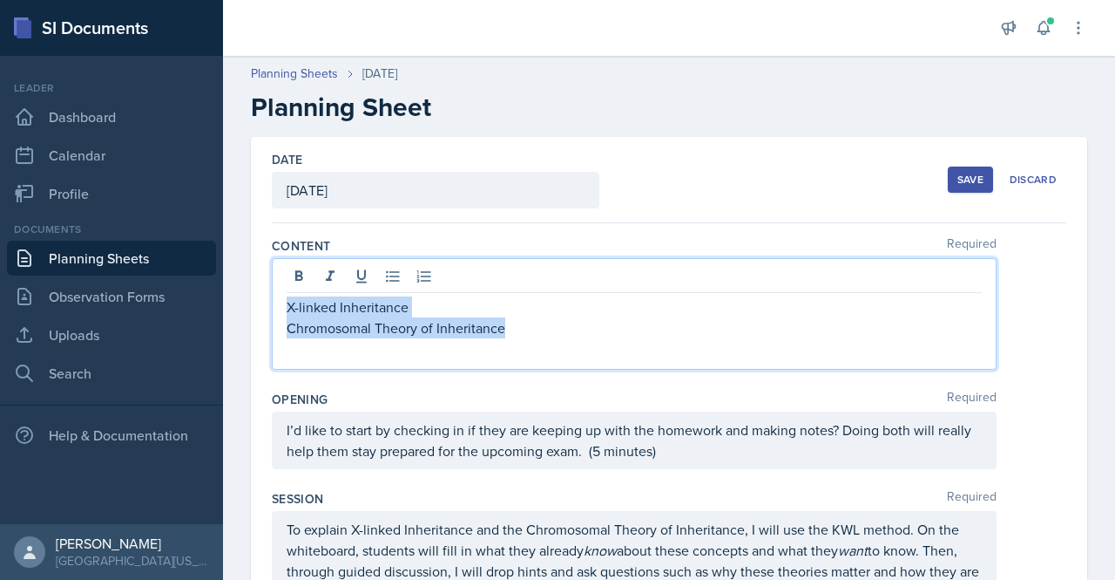
drag, startPoint x: 516, startPoint y: 328, endPoint x: 248, endPoint y: 302, distance: 268.7
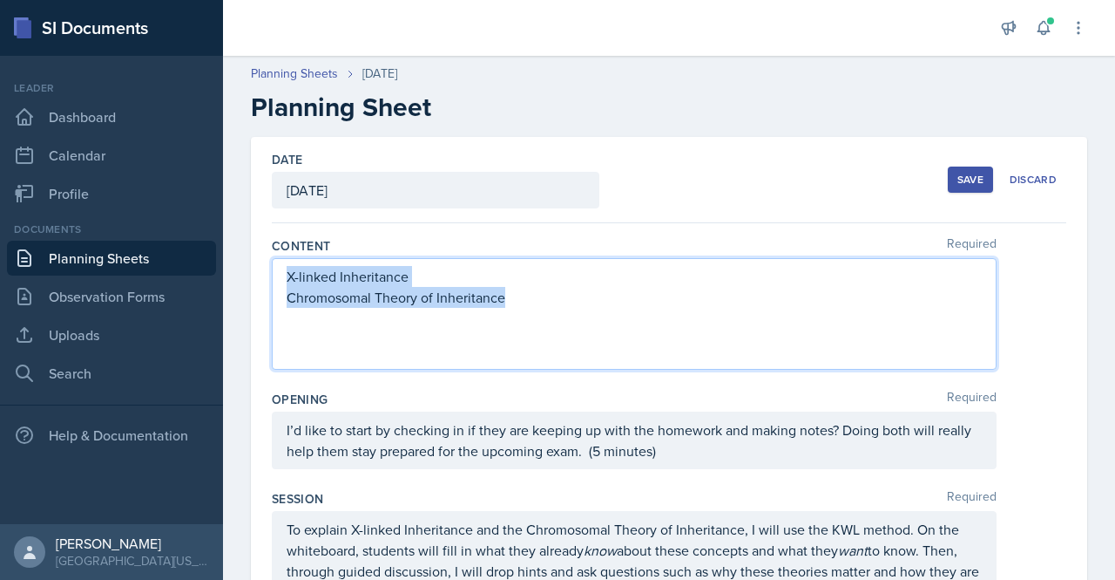
click at [473, 300] on p "Chromosomal Theory of Inheritance" at bounding box center [634, 297] width 695 height 21
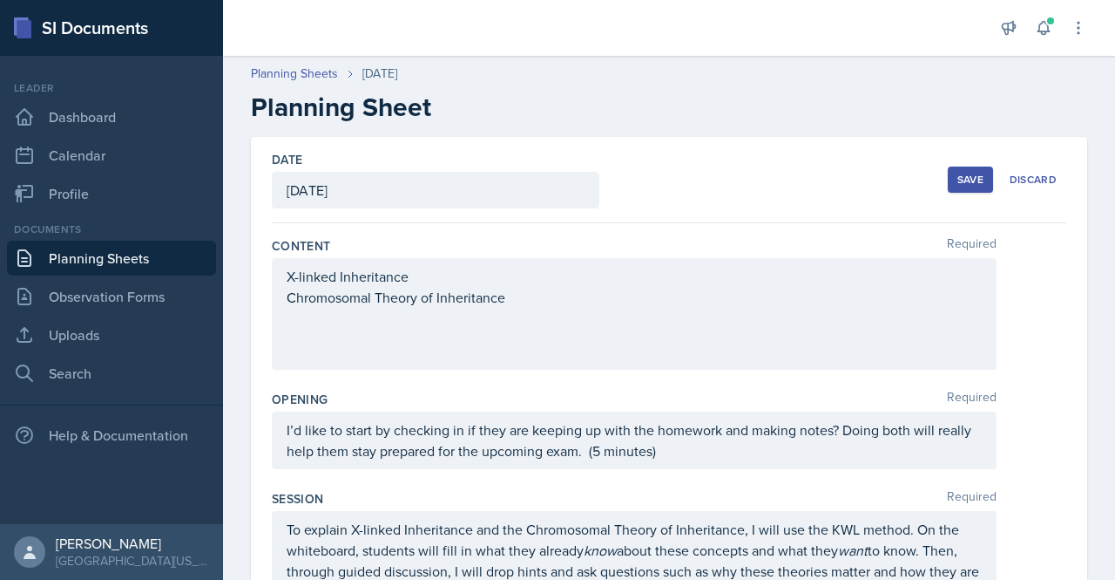
click at [650, 235] on div "Content Required X-linked Inheritance Chromosomal Theory of Inheritance" at bounding box center [669, 306] width 795 height 153
click at [429, 449] on p "I’d like to start by checking in if they are keeping up with the homework and m…" at bounding box center [634, 440] width 695 height 42
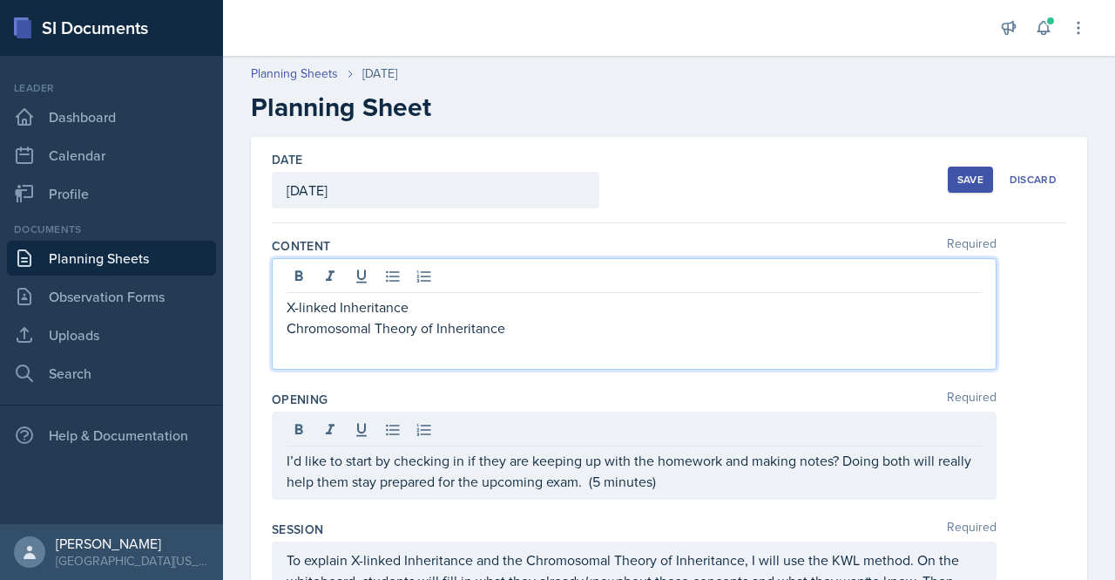
click at [448, 302] on div "X-linked Inheritance Chromosomal Theory of Inheritance" at bounding box center [634, 317] width 695 height 42
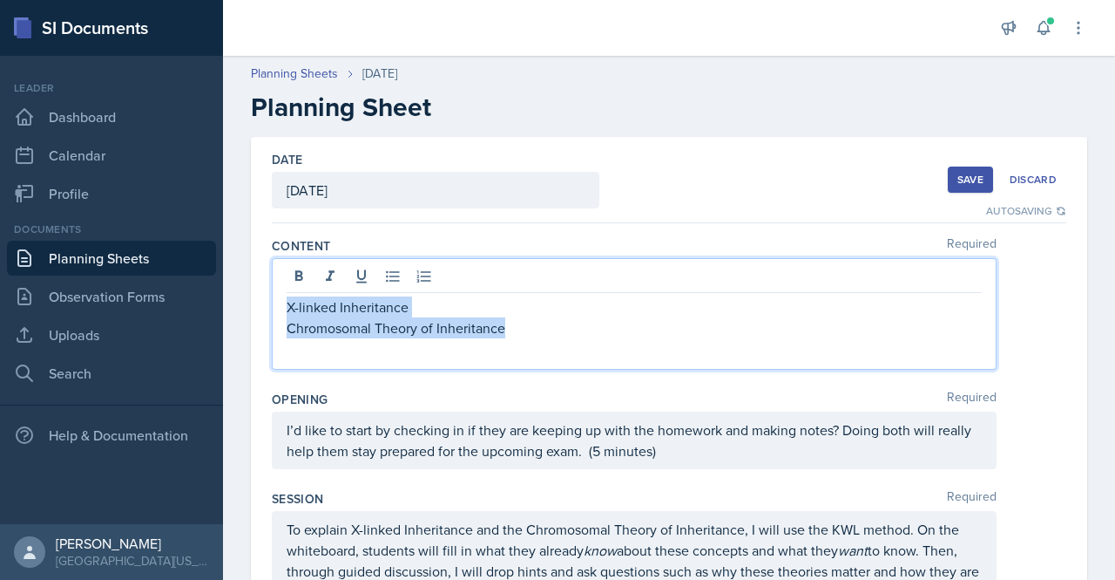
drag, startPoint x: 509, startPoint y: 324, endPoint x: 287, endPoint y: 306, distance: 223.0
click at [287, 306] on div "X-linked Inheritance Chromosomal Theory of Inheritance" at bounding box center [634, 317] width 695 height 42
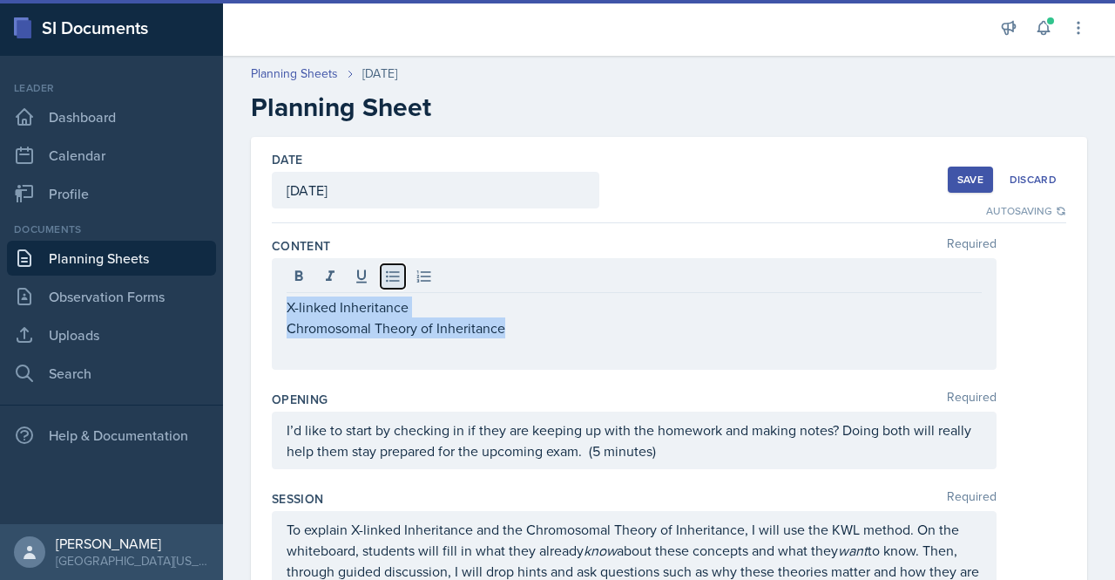
click at [392, 272] on icon at bounding box center [392, 276] width 17 height 17
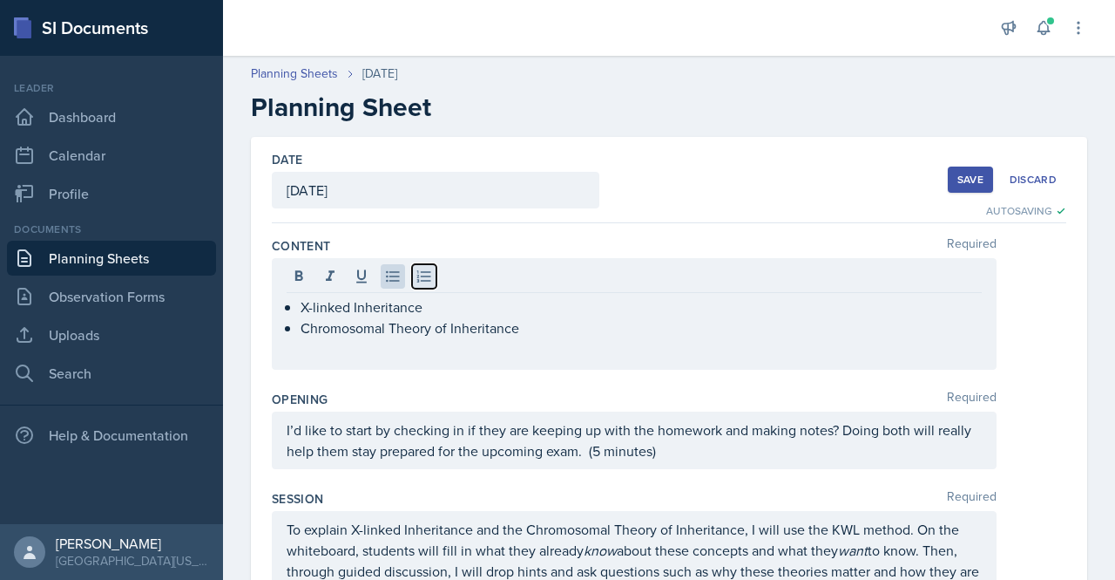
click at [422, 279] on icon at bounding box center [424, 275] width 14 height 11
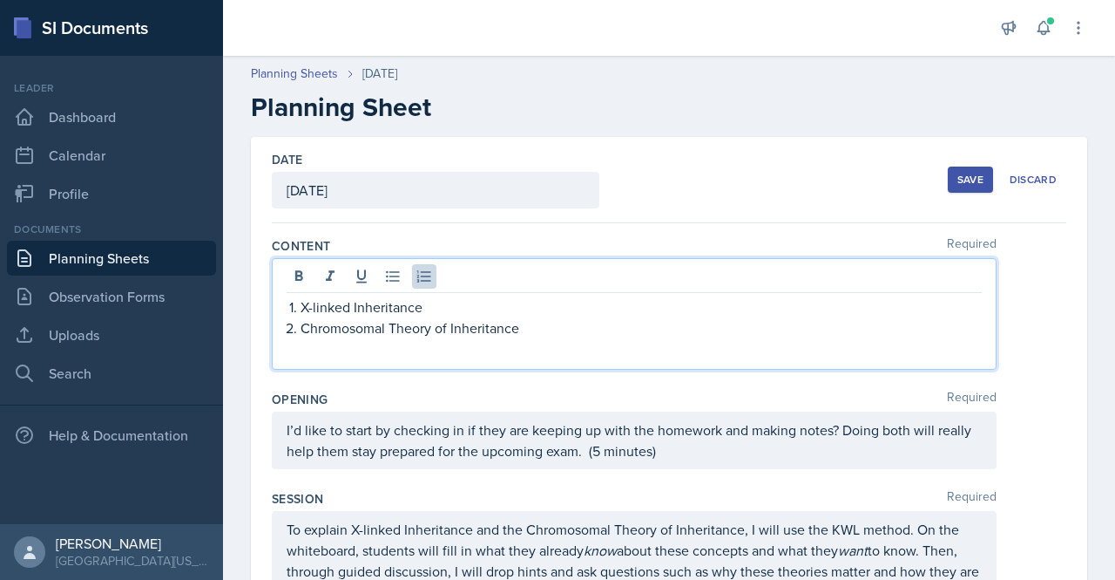
click at [575, 320] on p "Chromosomal Theory of Inheritance" at bounding box center [641, 327] width 681 height 21
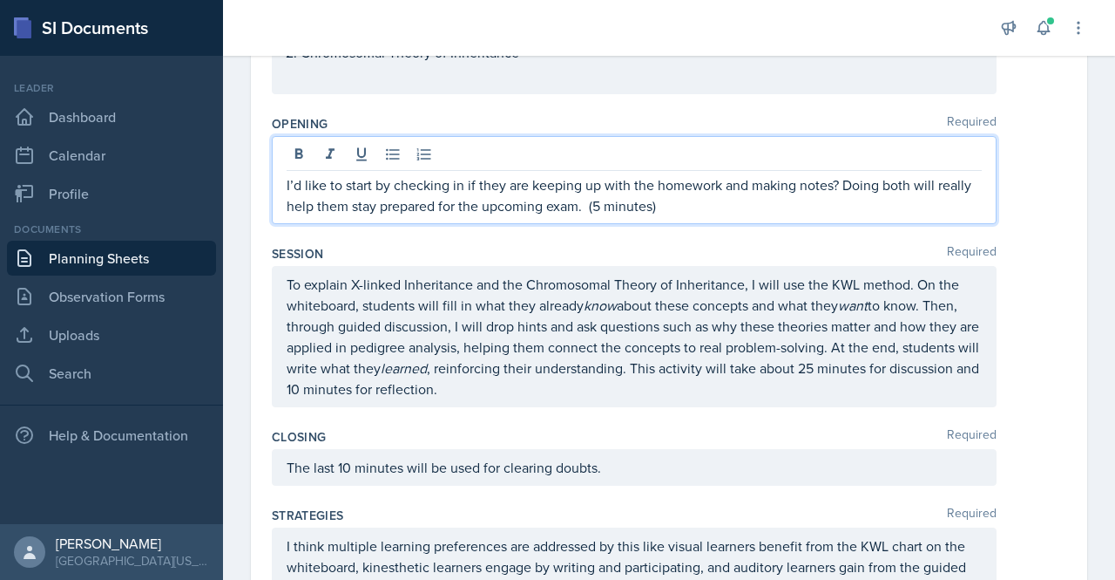
scroll to position [305, 0]
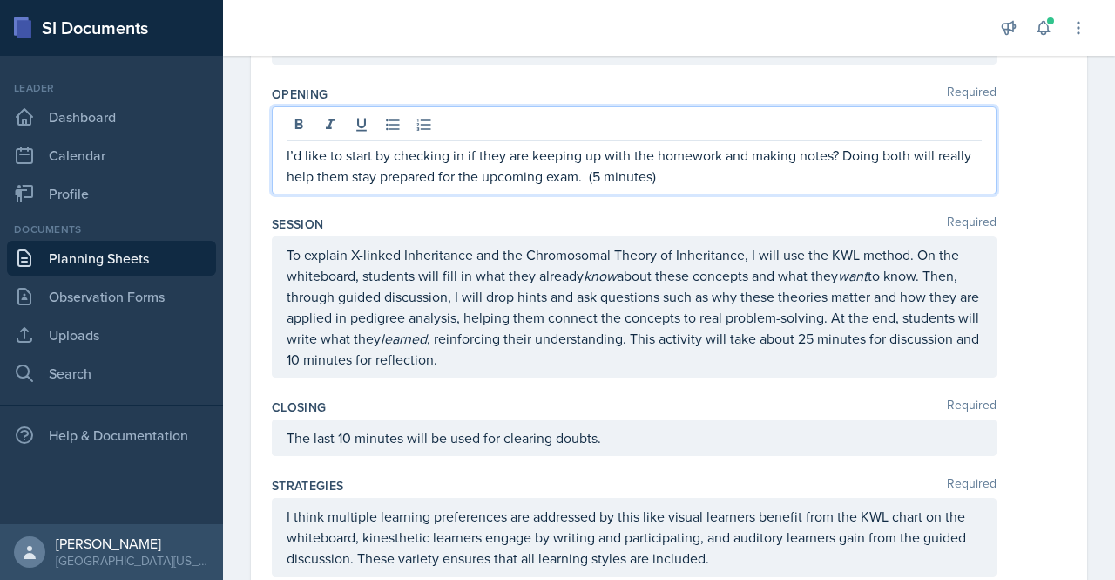
click at [720, 151] on p "I’d like to start by checking in if they are keeping up with the homework and m…" at bounding box center [634, 166] width 695 height 42
click at [918, 156] on p "I’d like to start by checking in if they are keeping up with the homework assig…" at bounding box center [634, 166] width 695 height 42
click at [351, 171] on p "I’d like to start by checking in if they are keeping up with the homework assig…" at bounding box center [634, 166] width 695 height 42
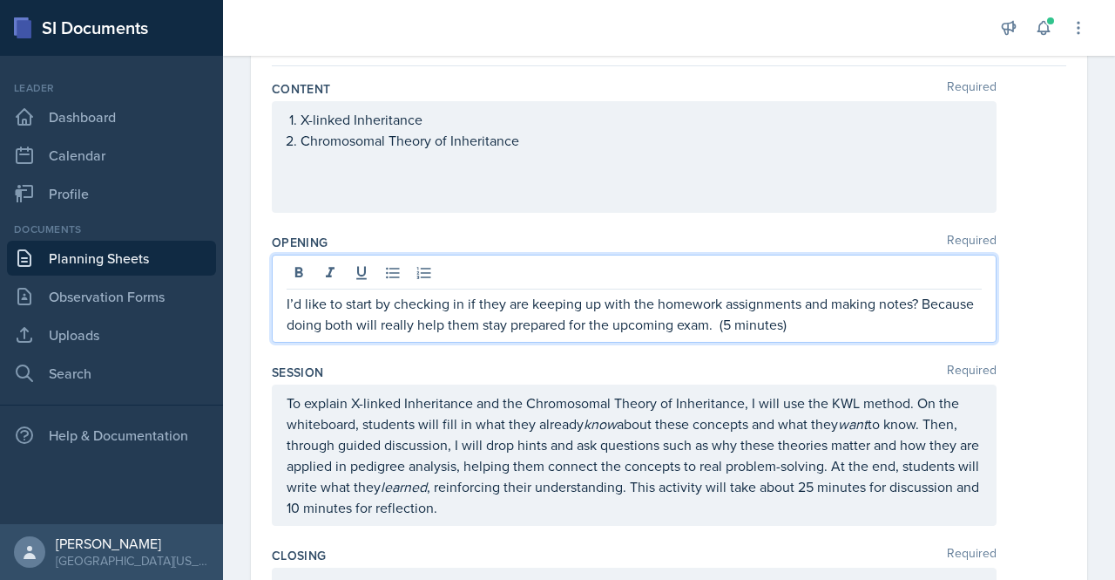
scroll to position [0, 0]
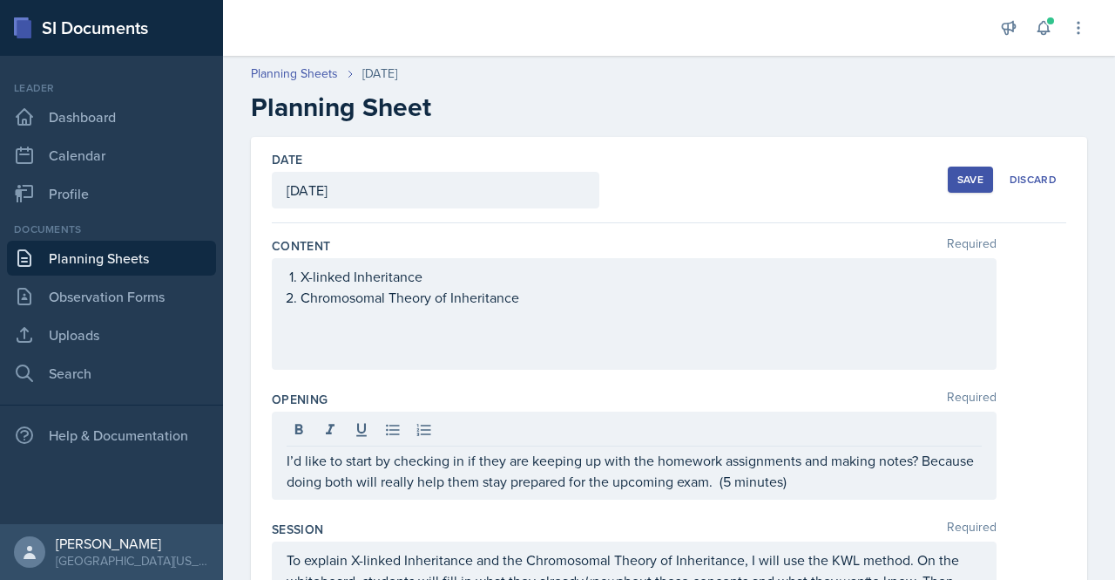
click at [958, 173] on div "Save" at bounding box center [971, 180] width 26 height 14
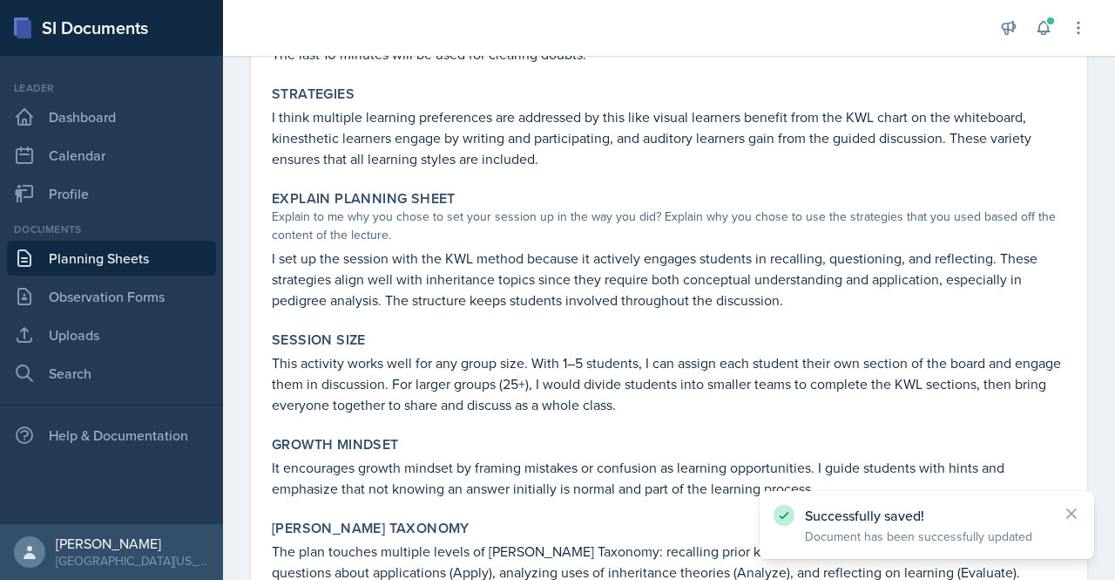
scroll to position [723, 0]
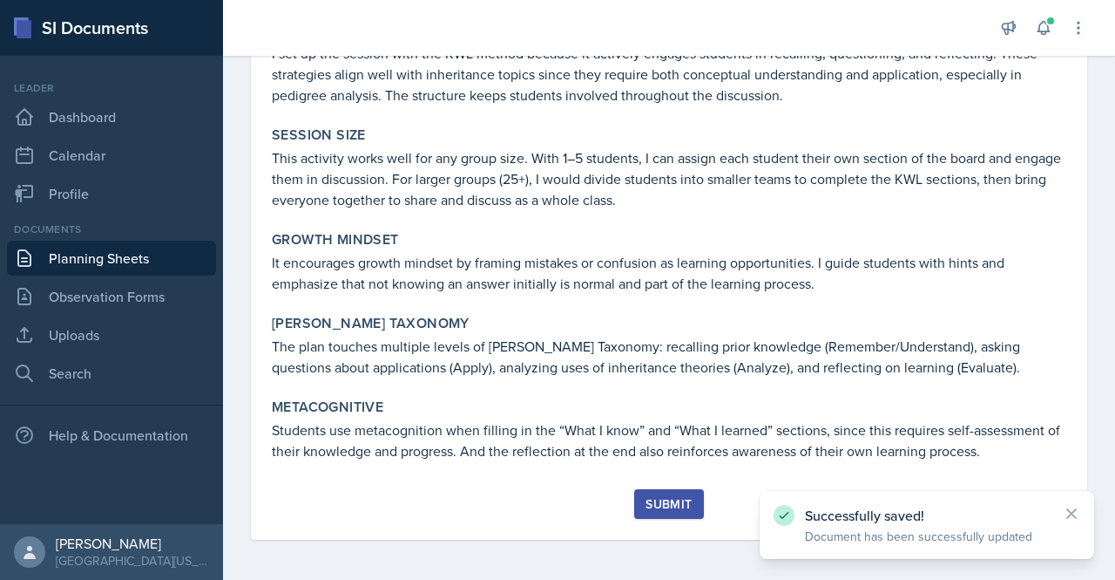
click at [668, 498] on div "Submit" at bounding box center [669, 504] width 46 height 14
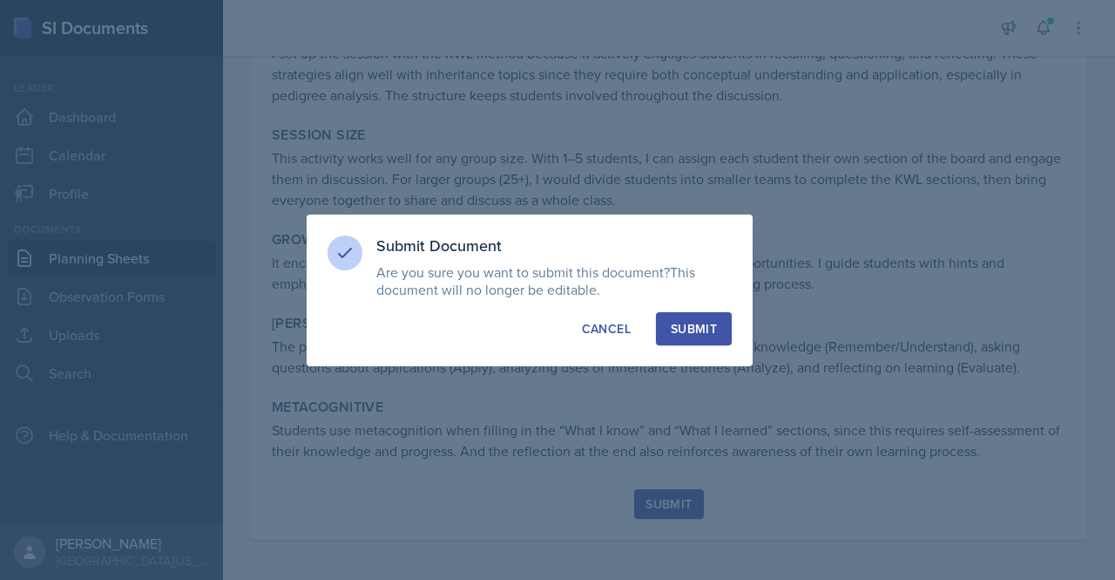
click at [690, 334] on div "Submit" at bounding box center [694, 328] width 46 height 17
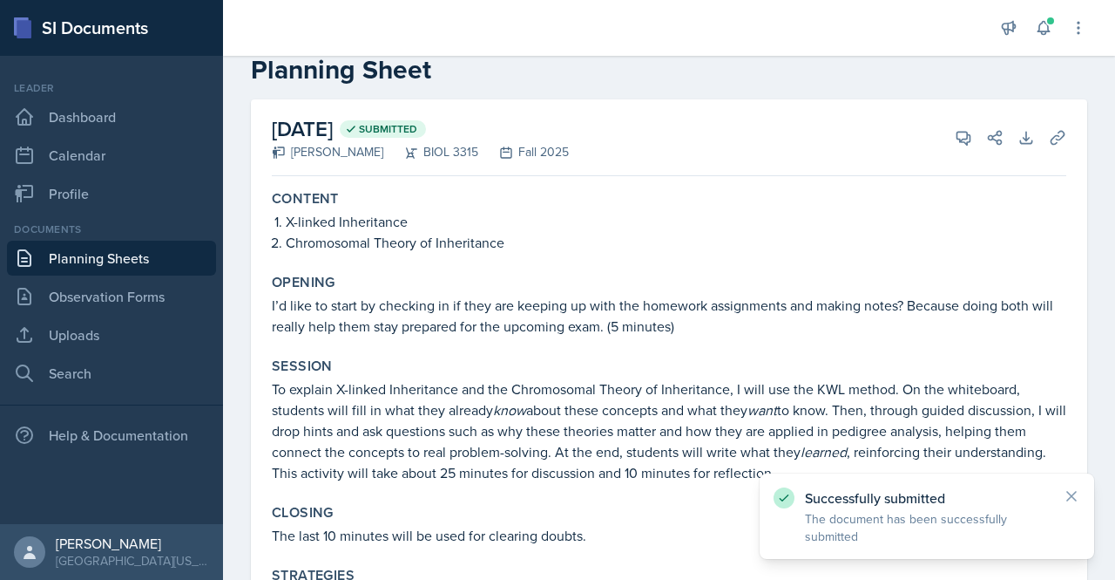
scroll to position [0, 0]
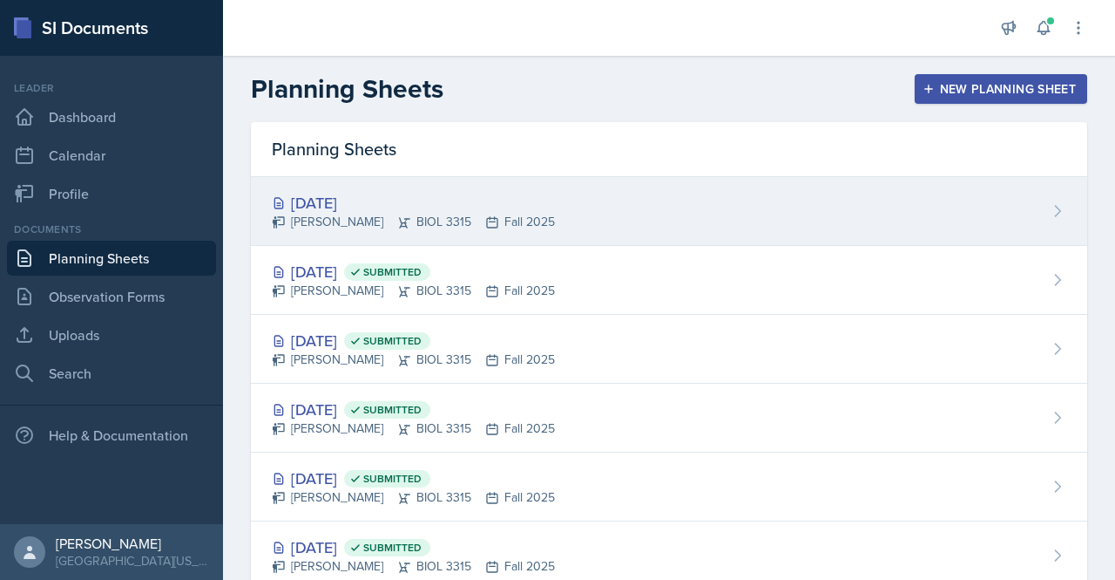
click at [445, 216] on div "Nishi Modi BIOL 3315 Fall 2025" at bounding box center [413, 222] width 283 height 18
click at [867, 191] on div "Sep 12th, 2025 Nishi Modi BIOL 3315 Fall 2025" at bounding box center [669, 211] width 837 height 69
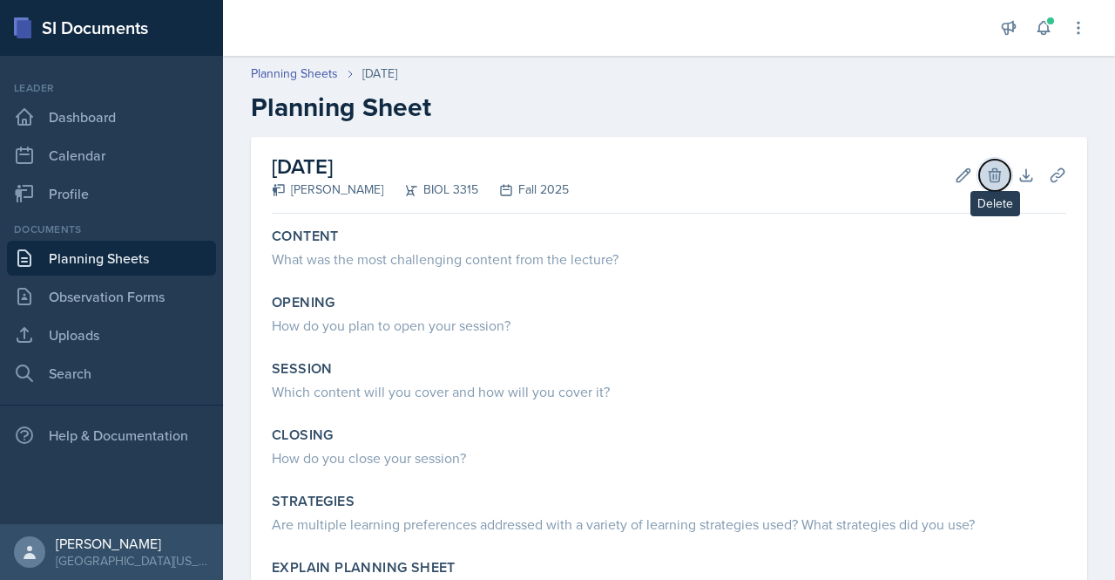
click at [980, 170] on button "Delete" at bounding box center [995, 174] width 31 height 31
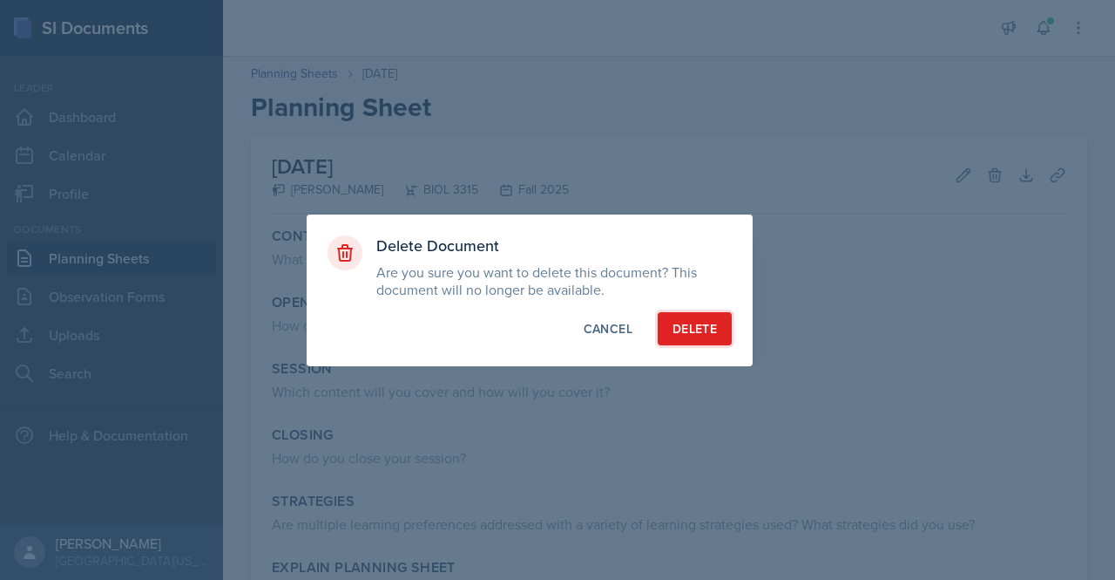
click at [695, 325] on div "Delete" at bounding box center [695, 328] width 44 height 17
